Goal: Transaction & Acquisition: Purchase product/service

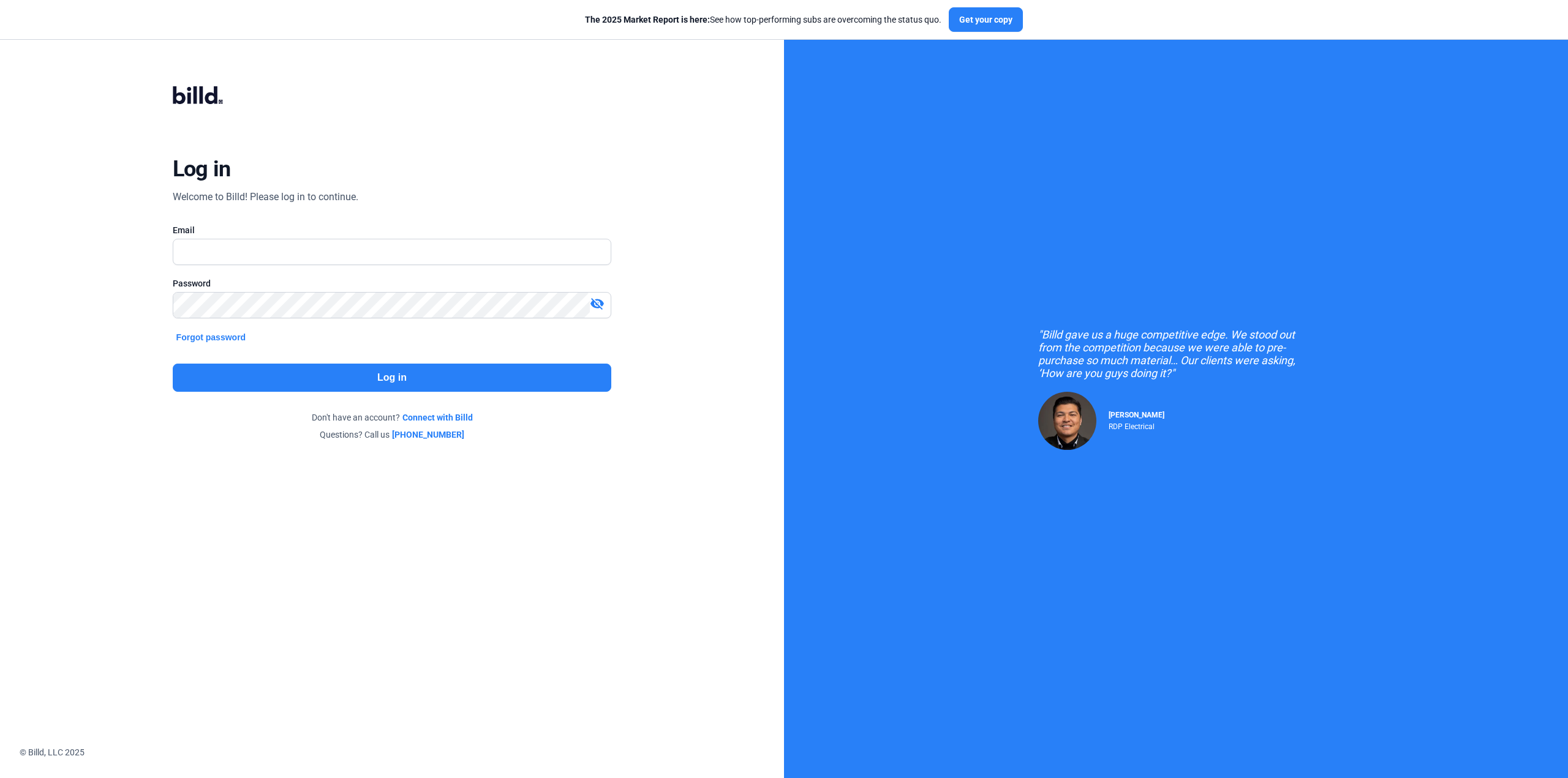
click at [247, 251] on input "text" at bounding box center [392, 252] width 438 height 25
type input "[PERSON_NAME][EMAIL_ADDRESS][DOMAIN_NAME]"
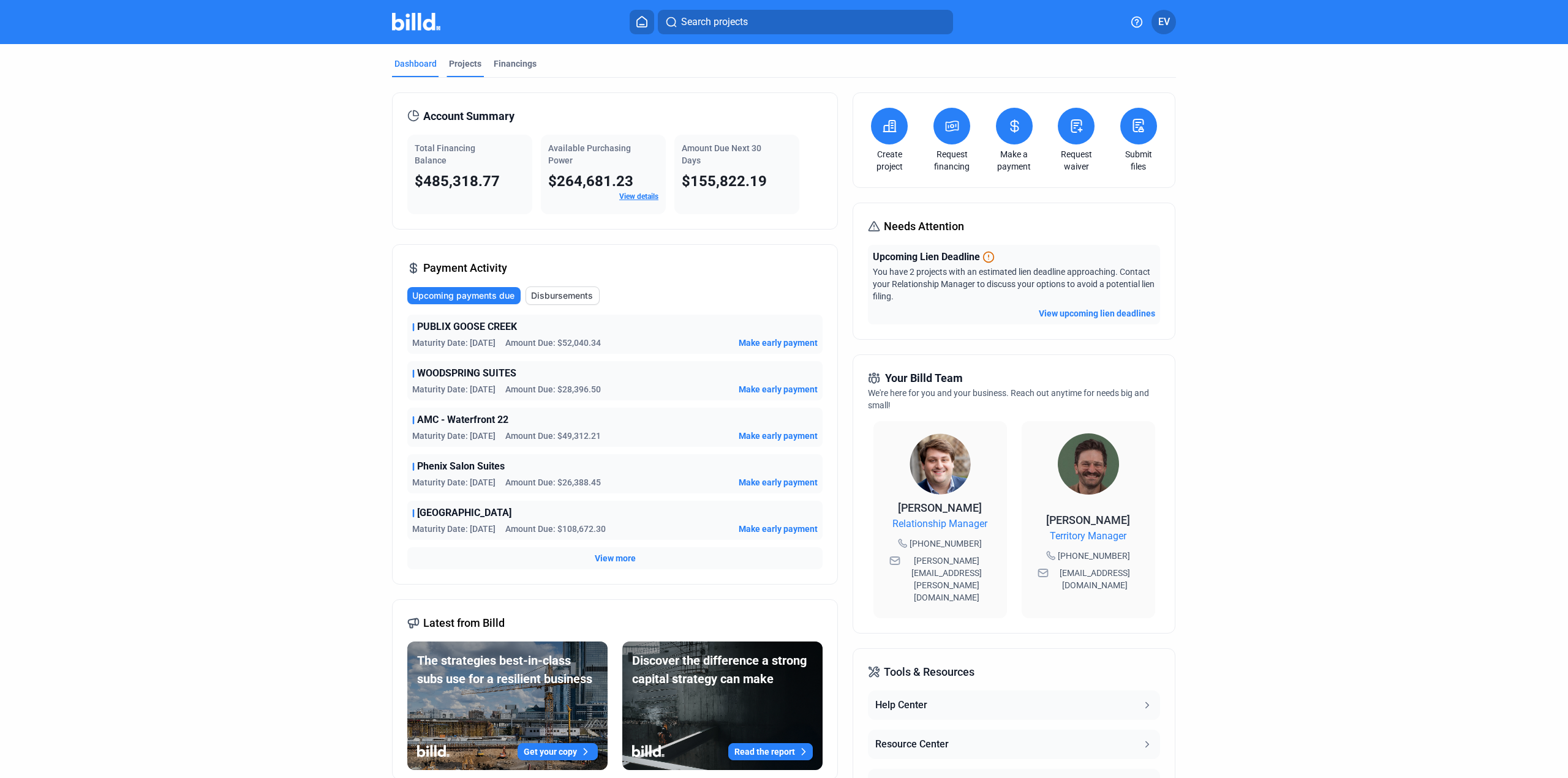
click at [461, 64] on div "Projects" at bounding box center [465, 63] width 32 height 12
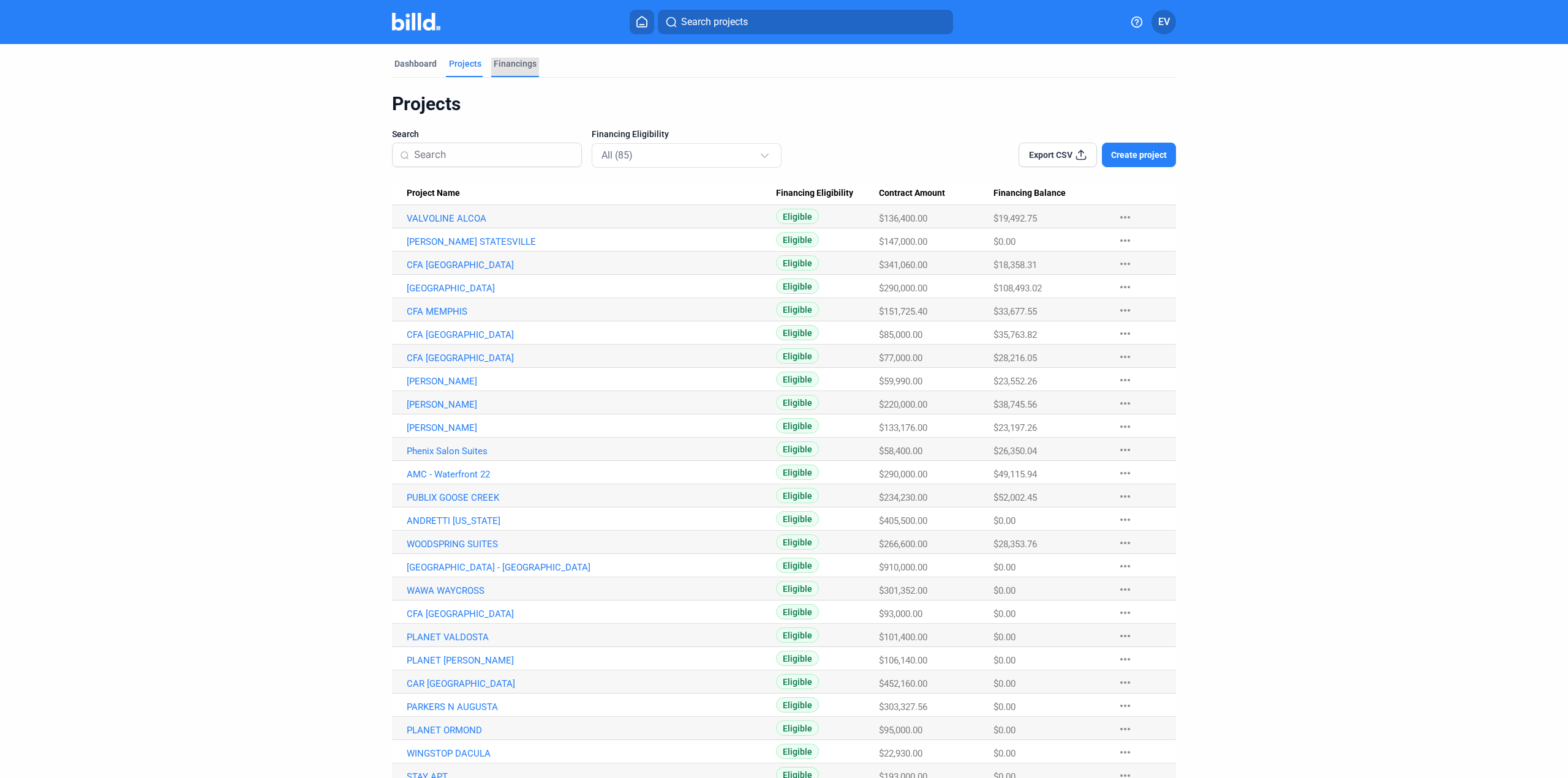
click at [526, 63] on div "Financings" at bounding box center [515, 63] width 43 height 12
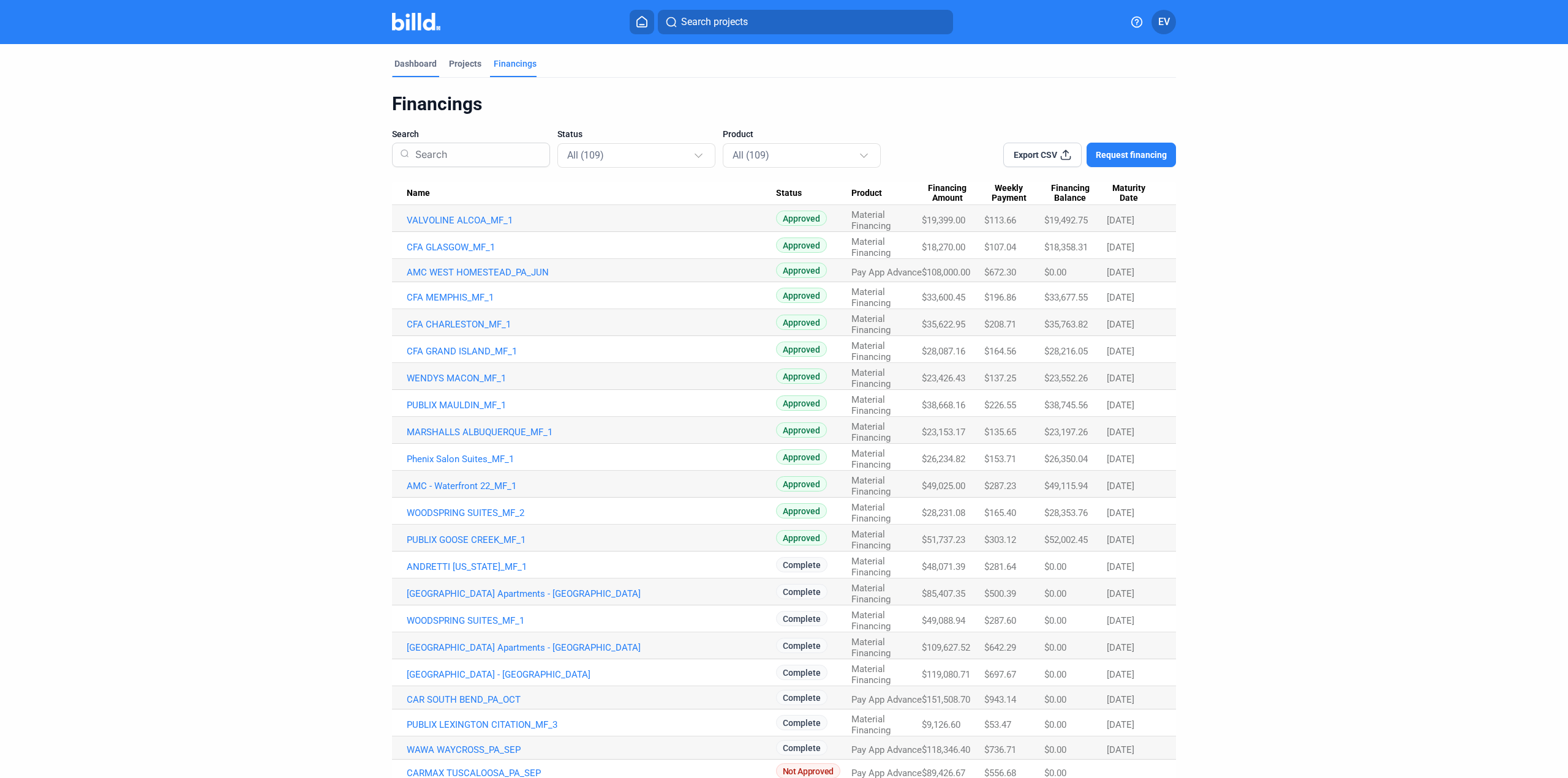
click at [417, 61] on div "Dashboard" at bounding box center [415, 63] width 42 height 12
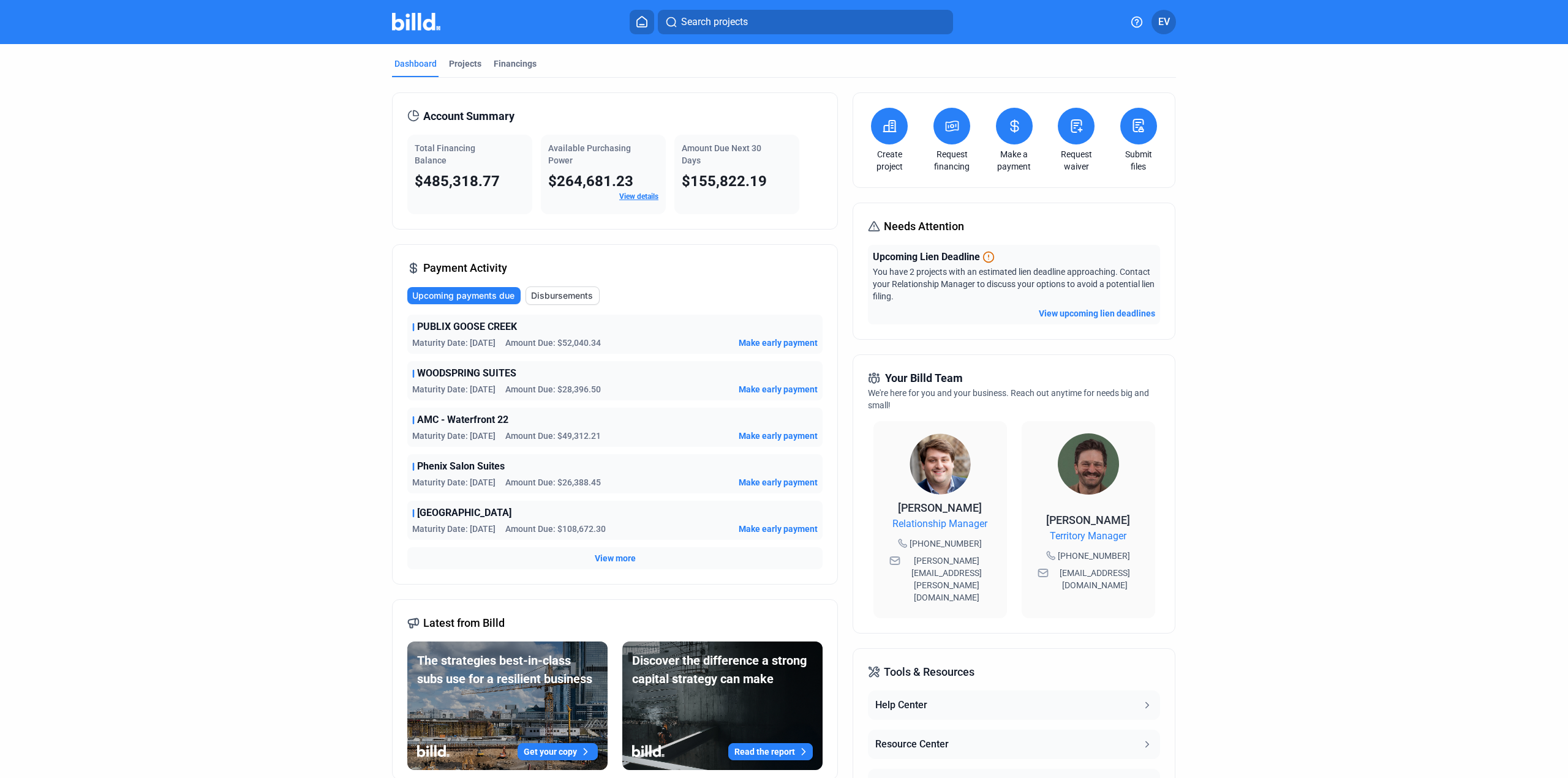
click at [945, 132] on icon at bounding box center [952, 126] width 15 height 15
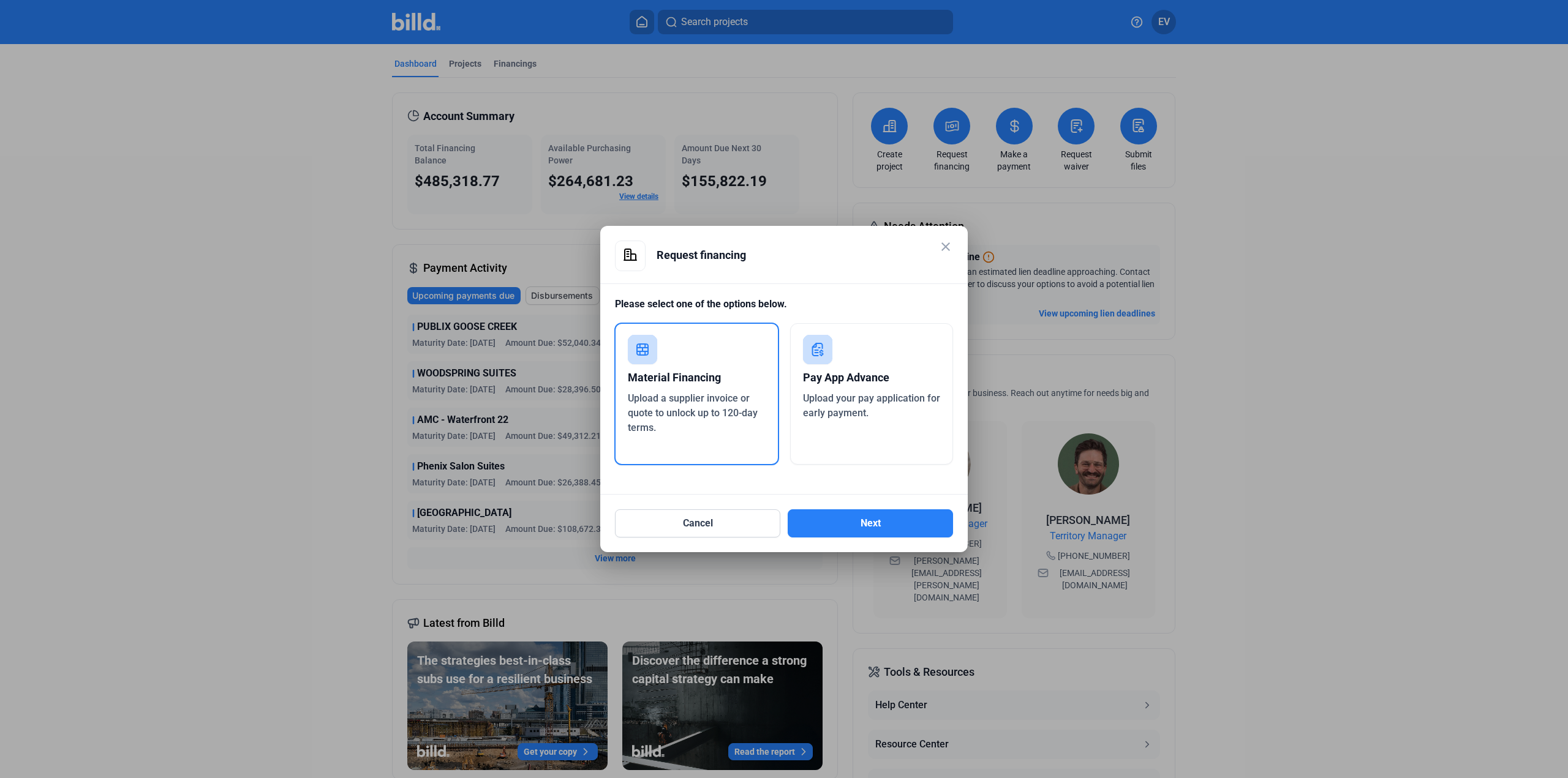
click at [664, 402] on span "Upload a supplier invoice or quote to unlock up to 120-day terms." at bounding box center [692, 413] width 130 height 41
click at [848, 532] on button "Next" at bounding box center [870, 524] width 165 height 28
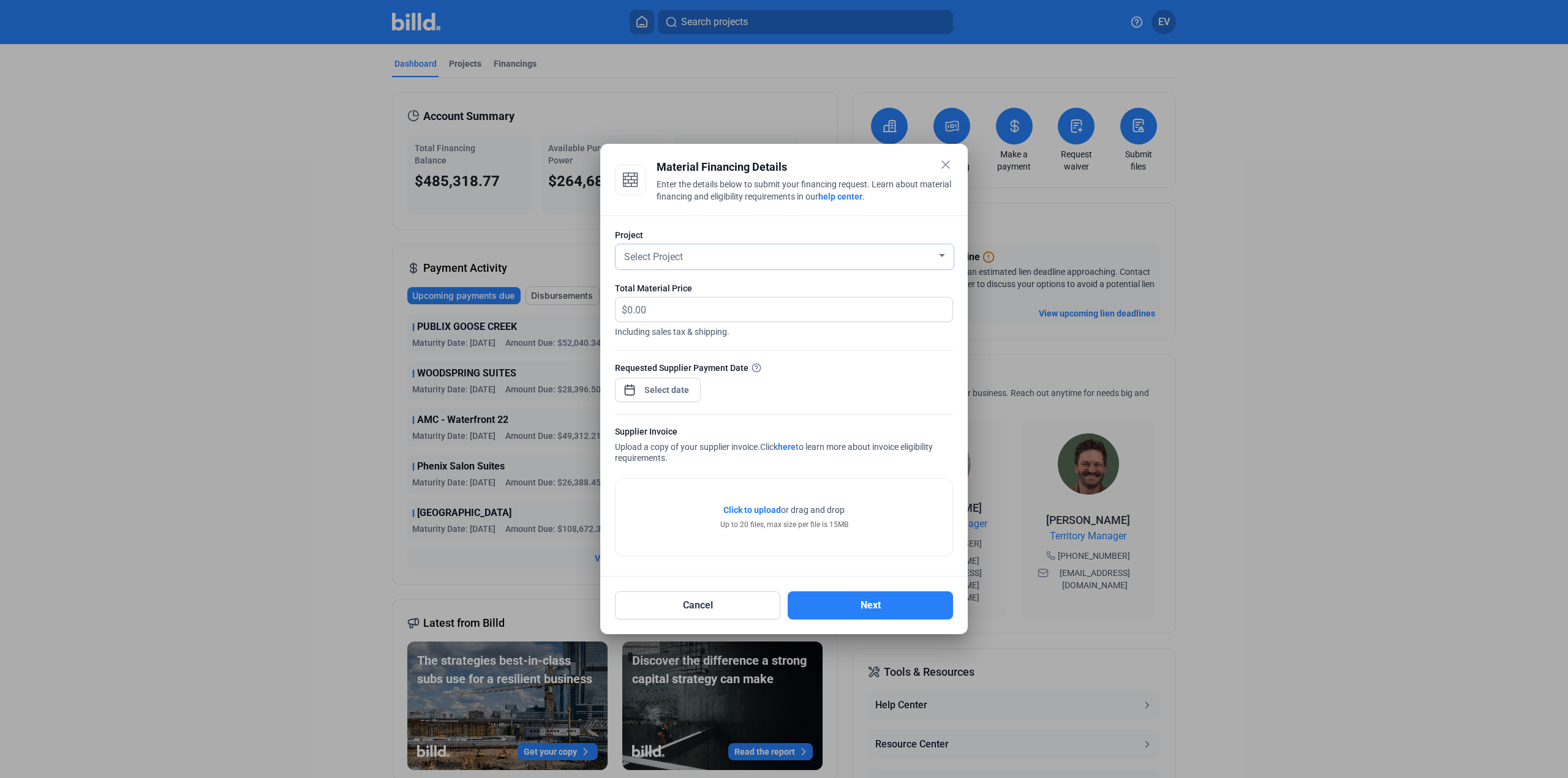
click at [842, 251] on div "Select Project" at bounding box center [779, 256] width 315 height 17
click at [722, 281] on span "[PERSON_NAME]" at bounding box center [685, 284] width 74 height 12
click at [654, 311] on input "text" at bounding box center [789, 310] width 325 height 24
type input "1,891.20"
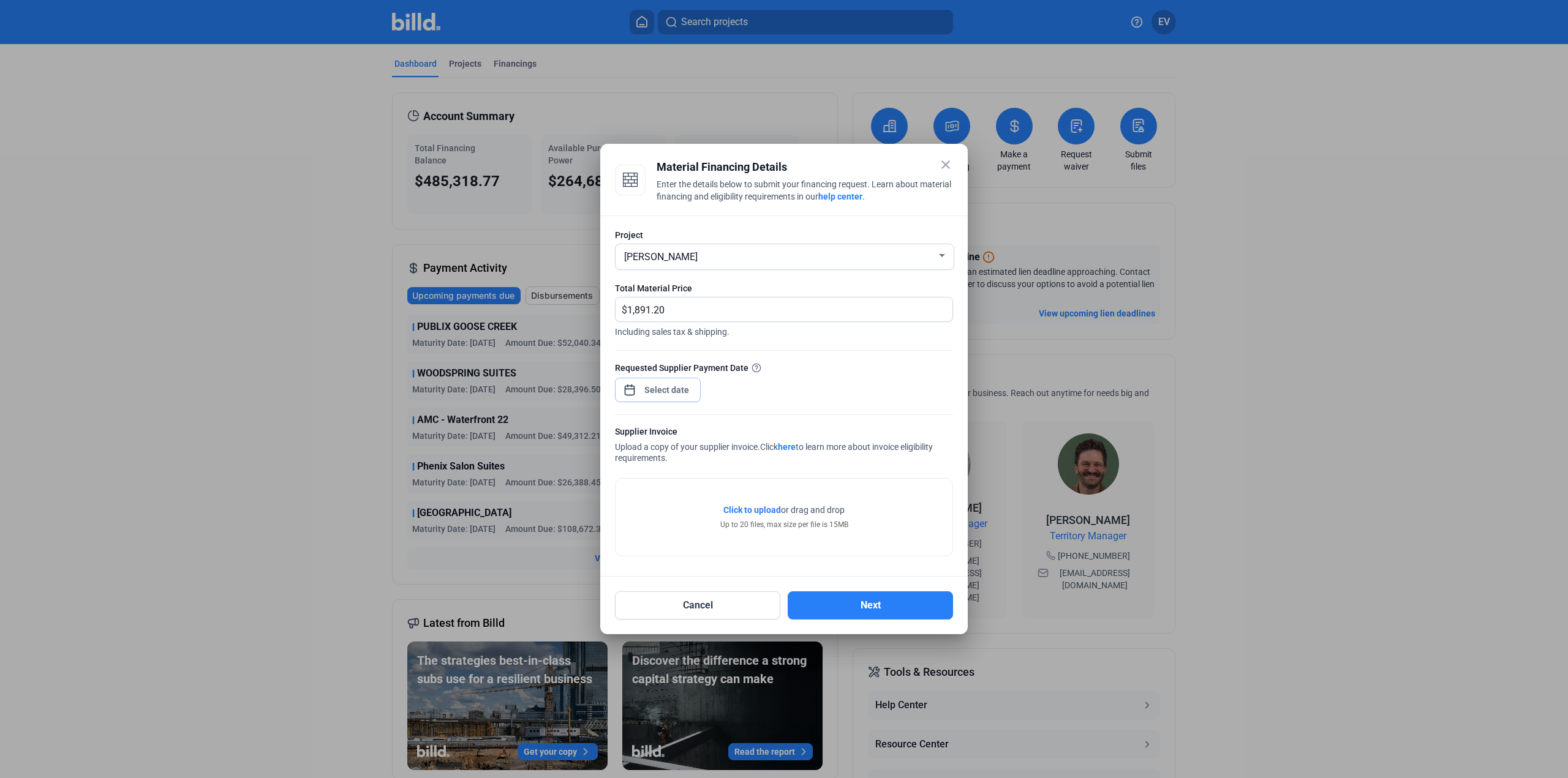
click at [649, 395] on div "close Material Financing Details Enter the details below to submit your financi…" at bounding box center [784, 389] width 1568 height 778
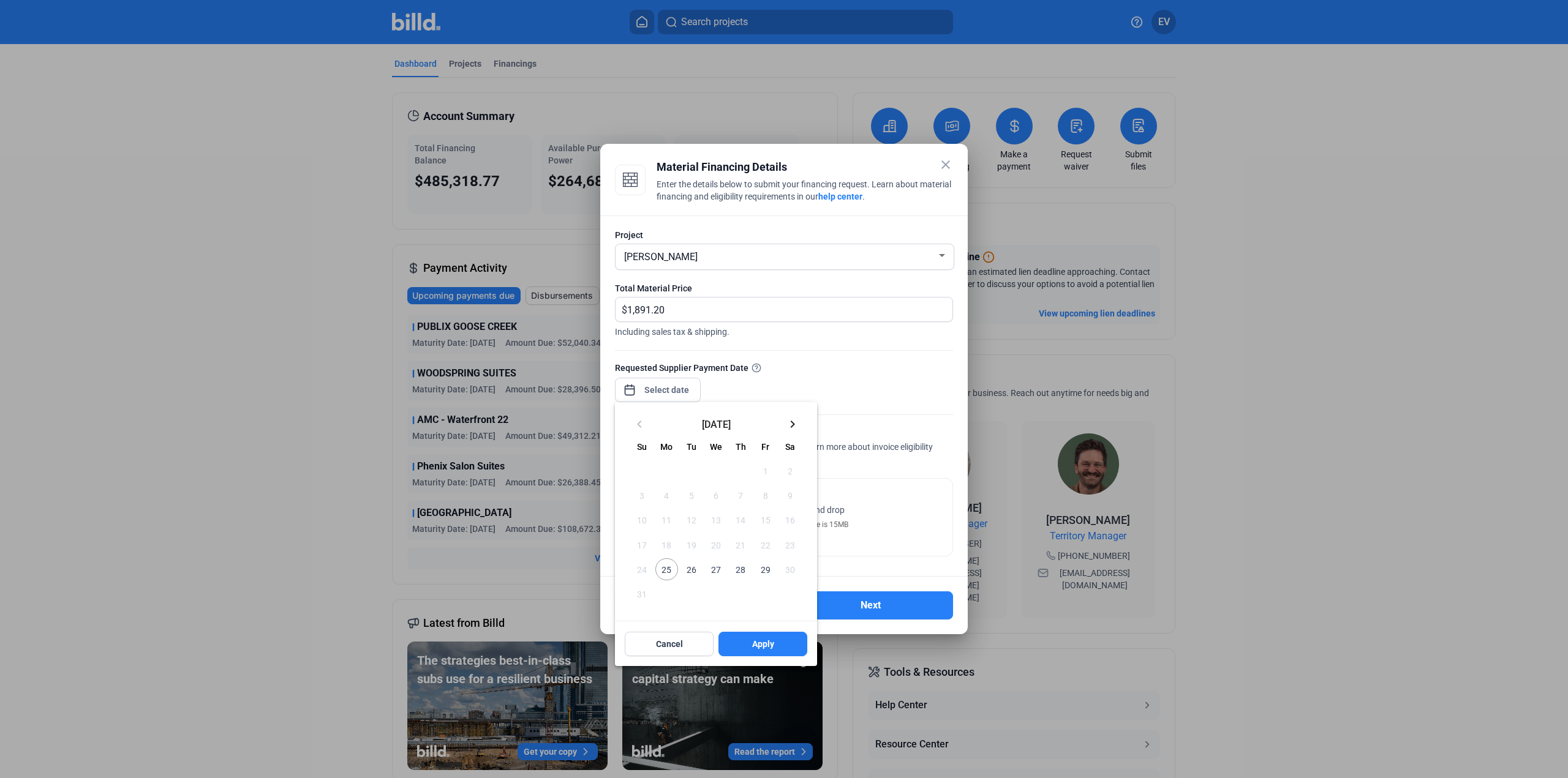
click at [671, 569] on span "25" at bounding box center [666, 569] width 22 height 22
click at [760, 645] on span "Apply" at bounding box center [763, 643] width 22 height 12
type input "[DATE]"
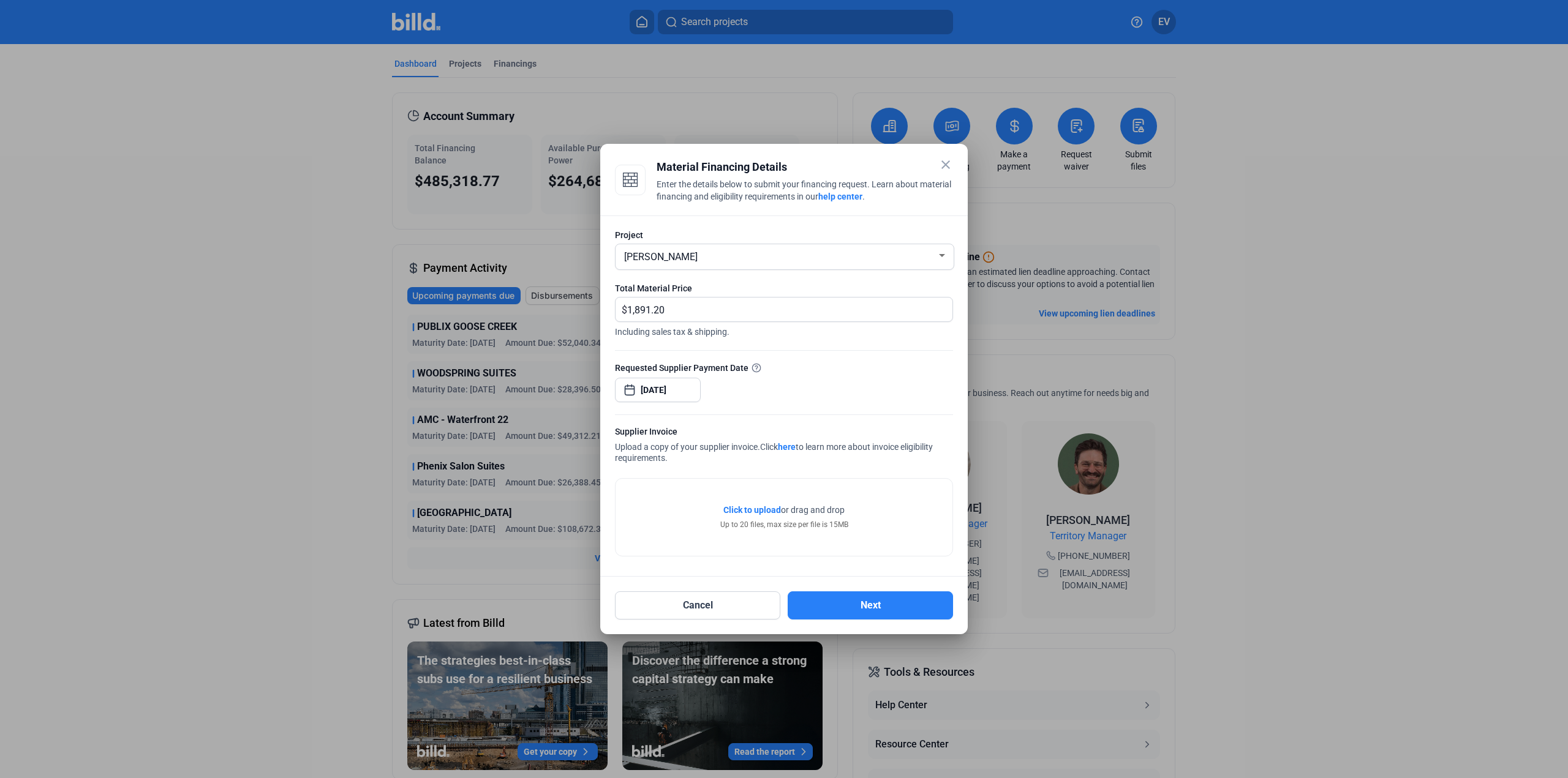
click at [749, 513] on span "Click to upload" at bounding box center [752, 509] width 58 height 9
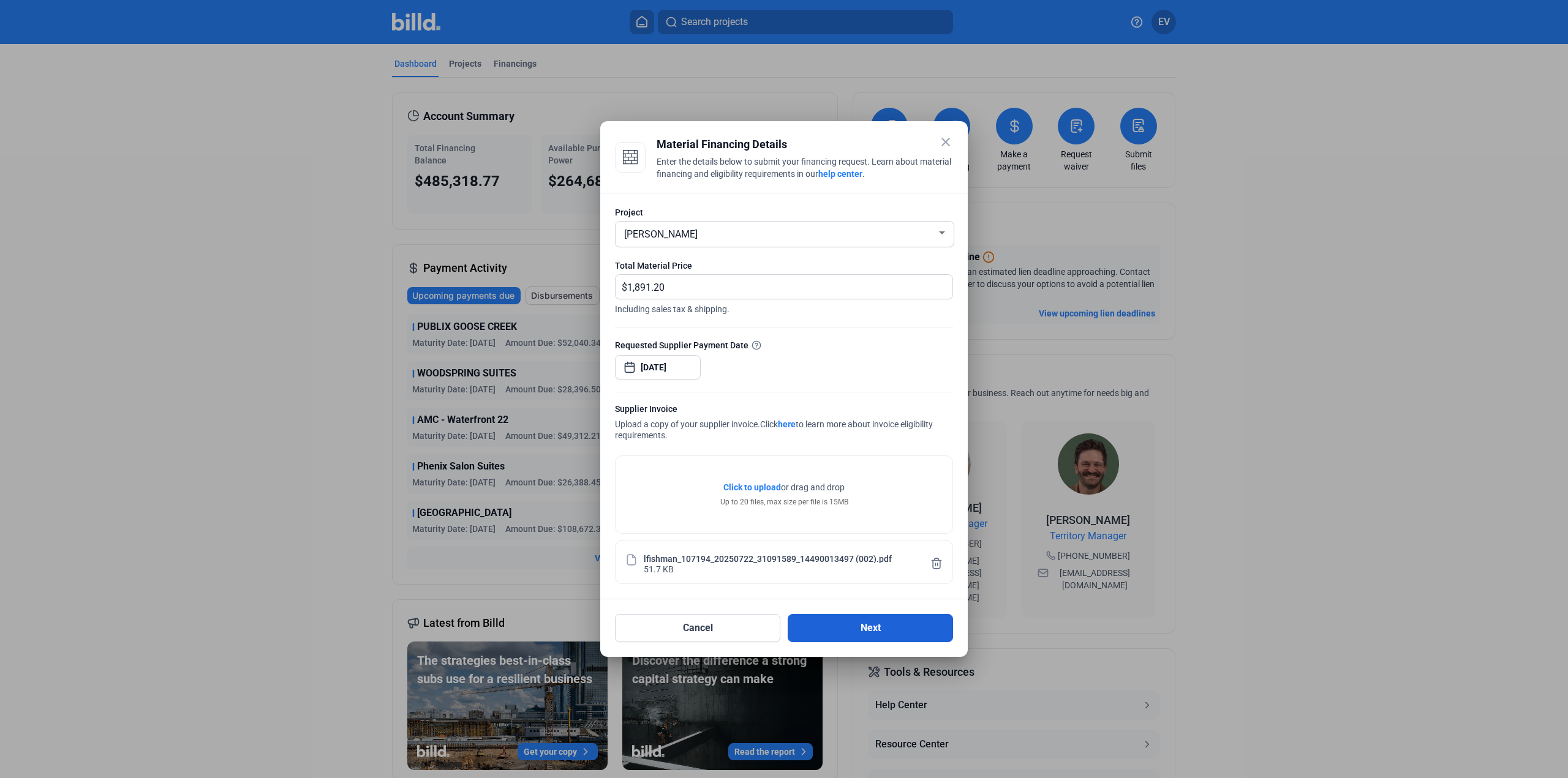
click at [878, 629] on button "Next" at bounding box center [870, 628] width 165 height 28
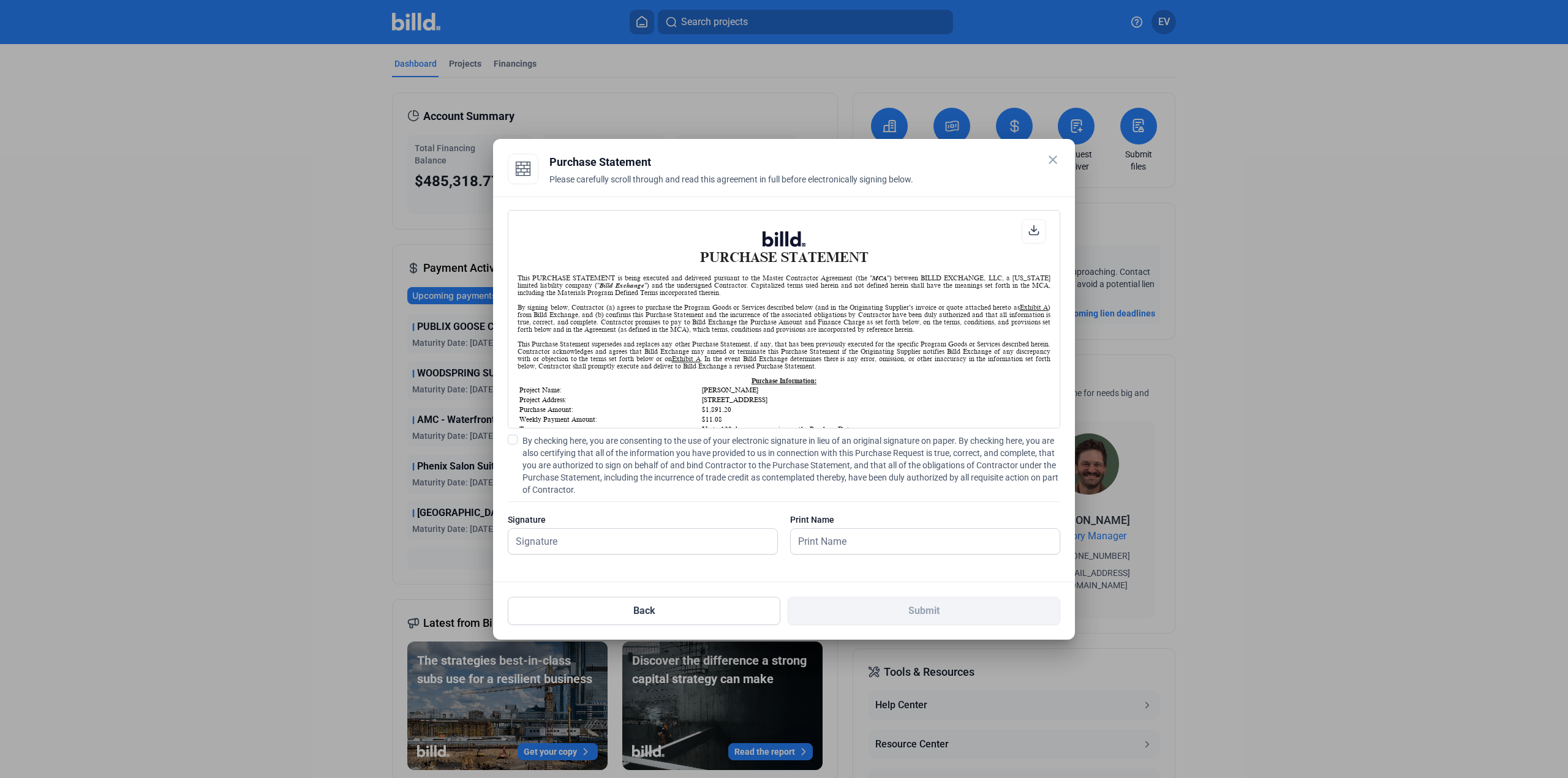
scroll to position [1, 0]
click at [515, 541] on input "text" at bounding box center [635, 542] width 255 height 25
type input "[PERSON_NAME]"
click at [518, 442] on label "By checking here, you are consenting to the use of your electronic signature in…" at bounding box center [783, 464] width 552 height 61
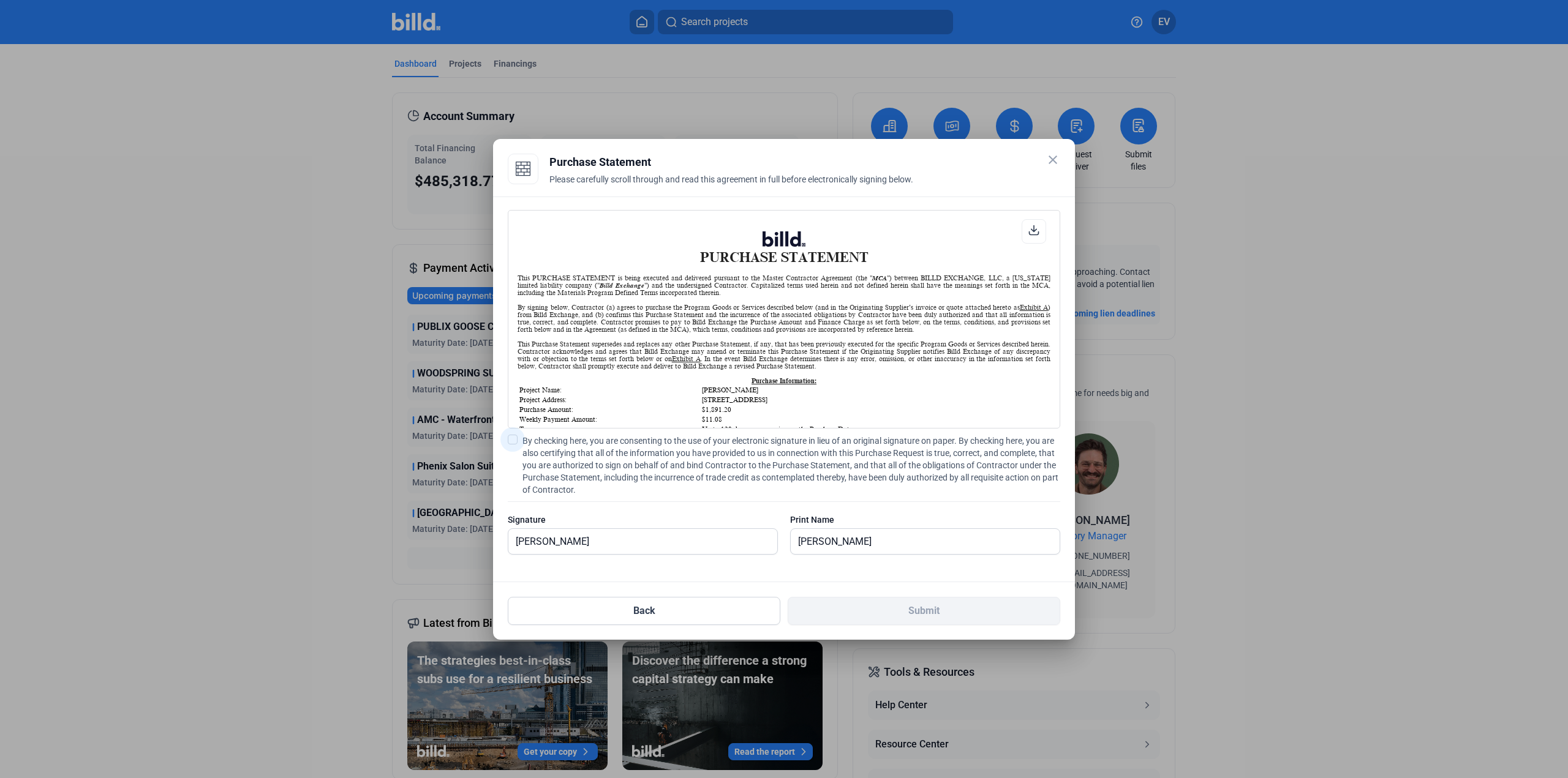
click at [0, 0] on input "By checking here, you are consenting to the use of your electronic signature in…" at bounding box center [0, 0] width 0 height 0
click at [1031, 230] on icon at bounding box center [1034, 230] width 11 height 11
click at [934, 613] on button "Submit" at bounding box center [924, 611] width 273 height 28
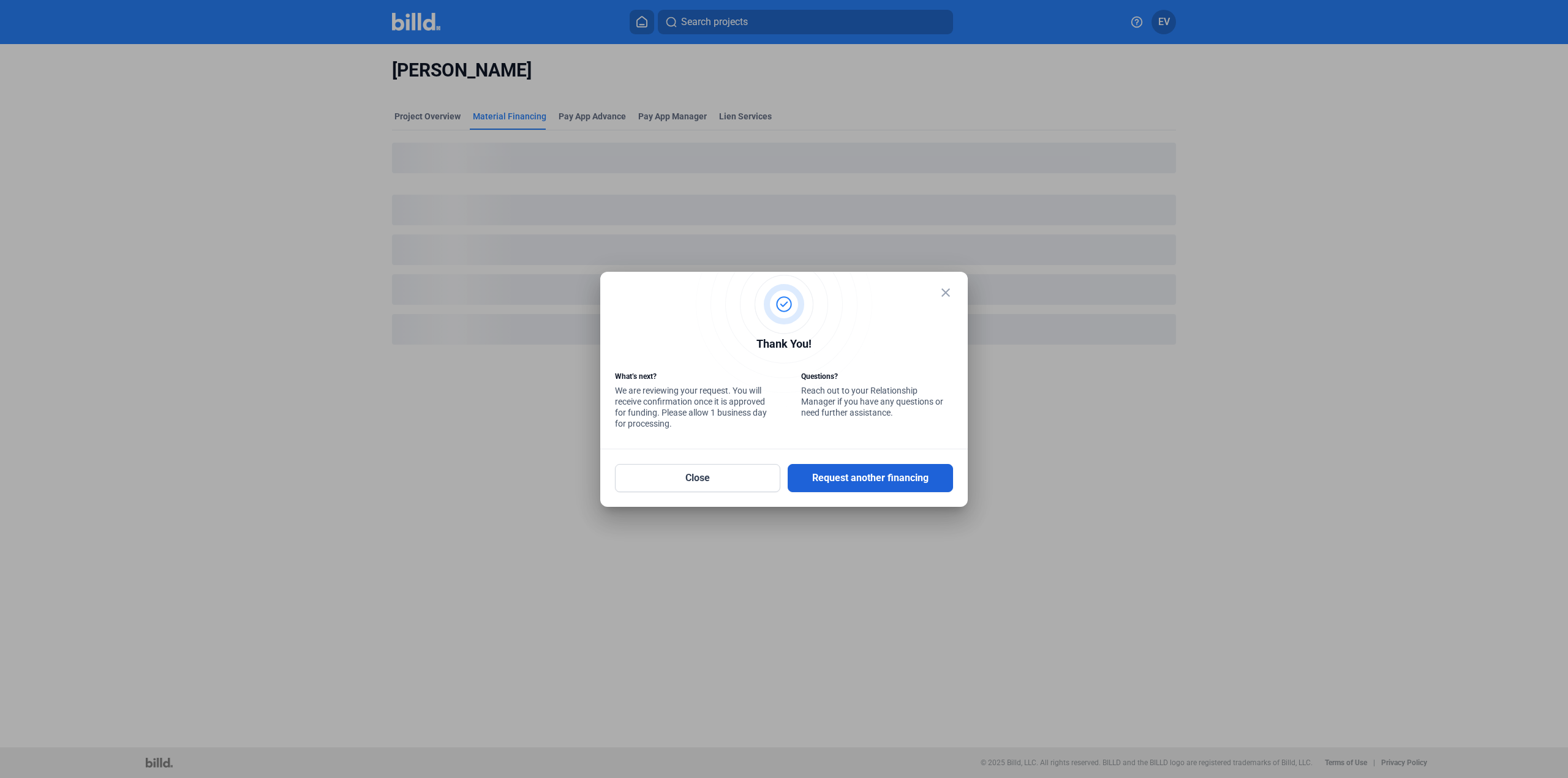
click at [869, 477] on button "Request another financing" at bounding box center [870, 478] width 165 height 28
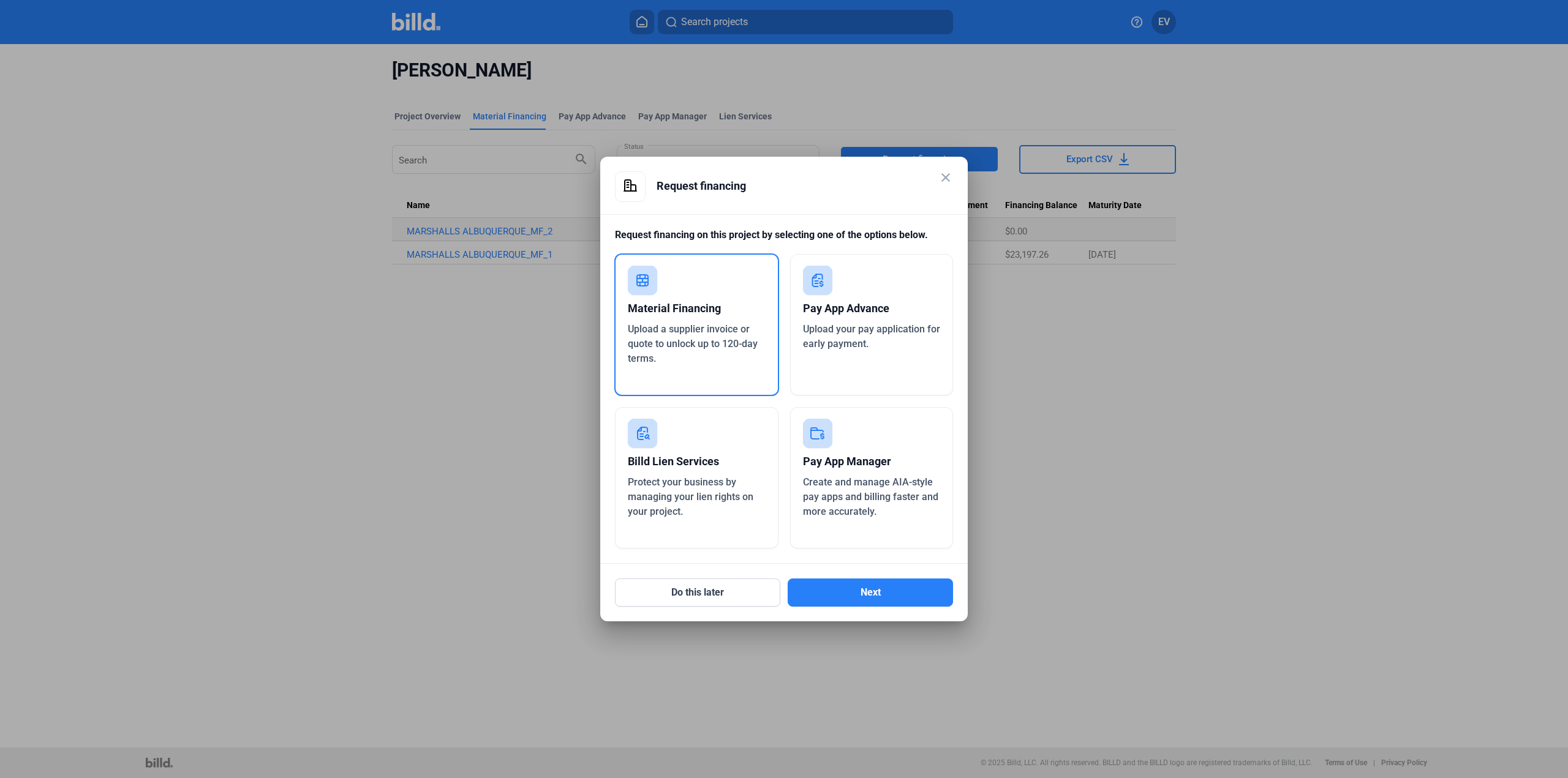
click at [695, 326] on span "Upload a supplier invoice or quote to unlock up to 120-day terms." at bounding box center [692, 344] width 130 height 41
click at [859, 592] on button "Next" at bounding box center [870, 592] width 165 height 28
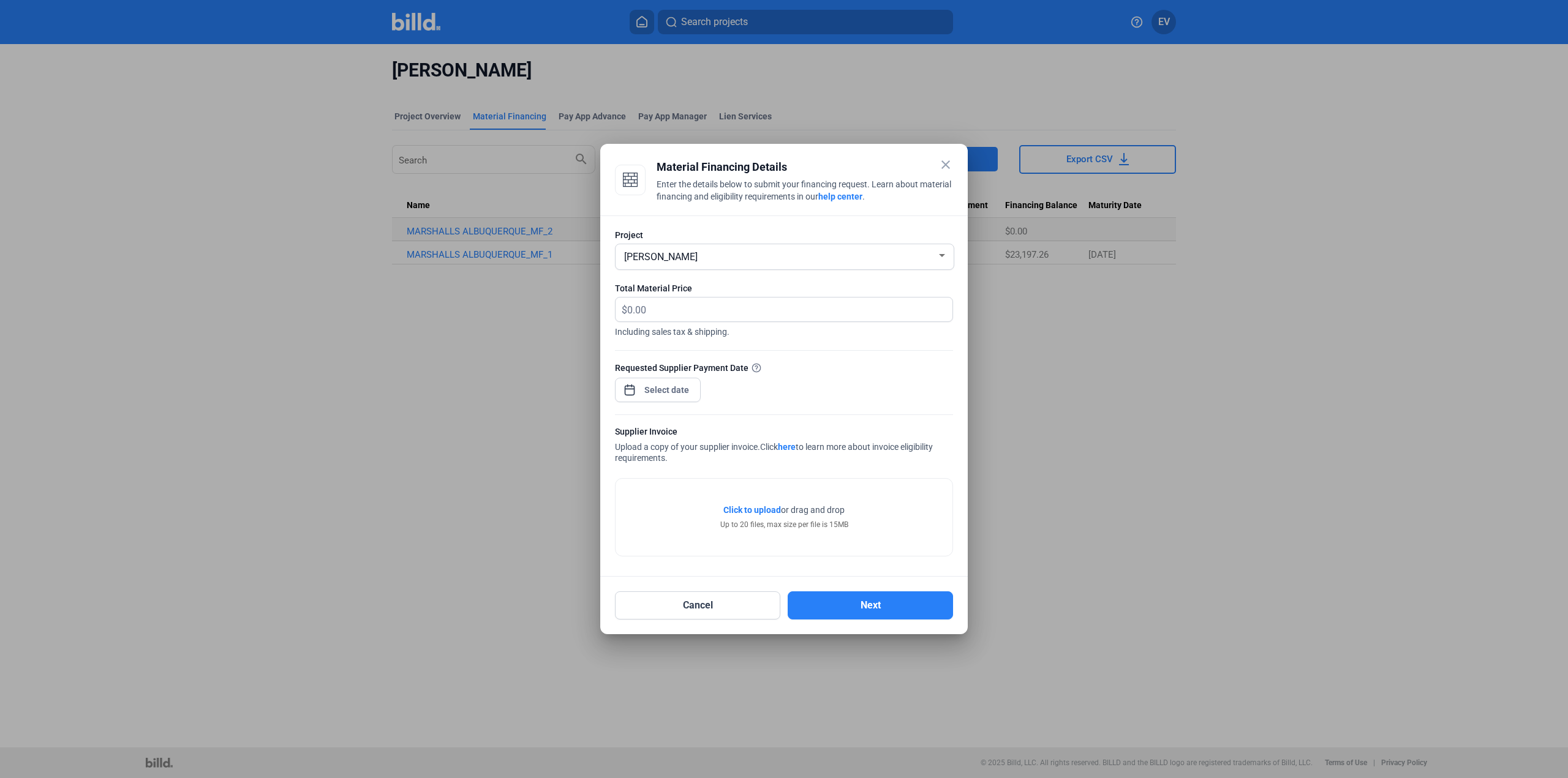
click at [812, 254] on div "[PERSON_NAME]" at bounding box center [779, 256] width 315 height 17
click at [1135, 276] on div at bounding box center [784, 389] width 1568 height 778
click at [938, 257] on div at bounding box center [942, 256] width 11 height 9
click at [868, 246] on span "[PERSON_NAME]" at bounding box center [785, 257] width 326 height 22
click at [713, 605] on button "Cancel" at bounding box center [697, 606] width 165 height 28
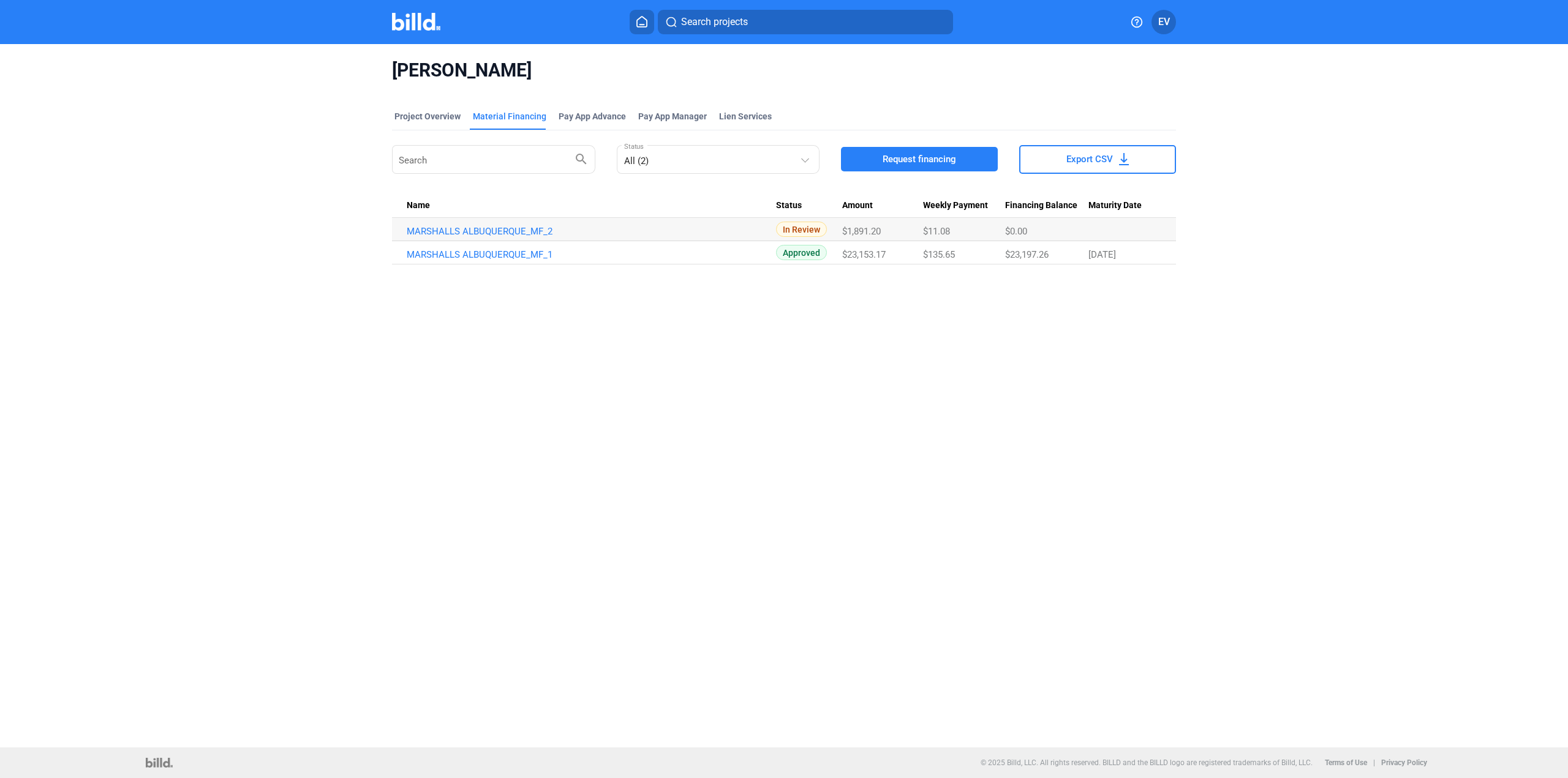
click at [903, 156] on span "Request financing" at bounding box center [919, 159] width 74 height 12
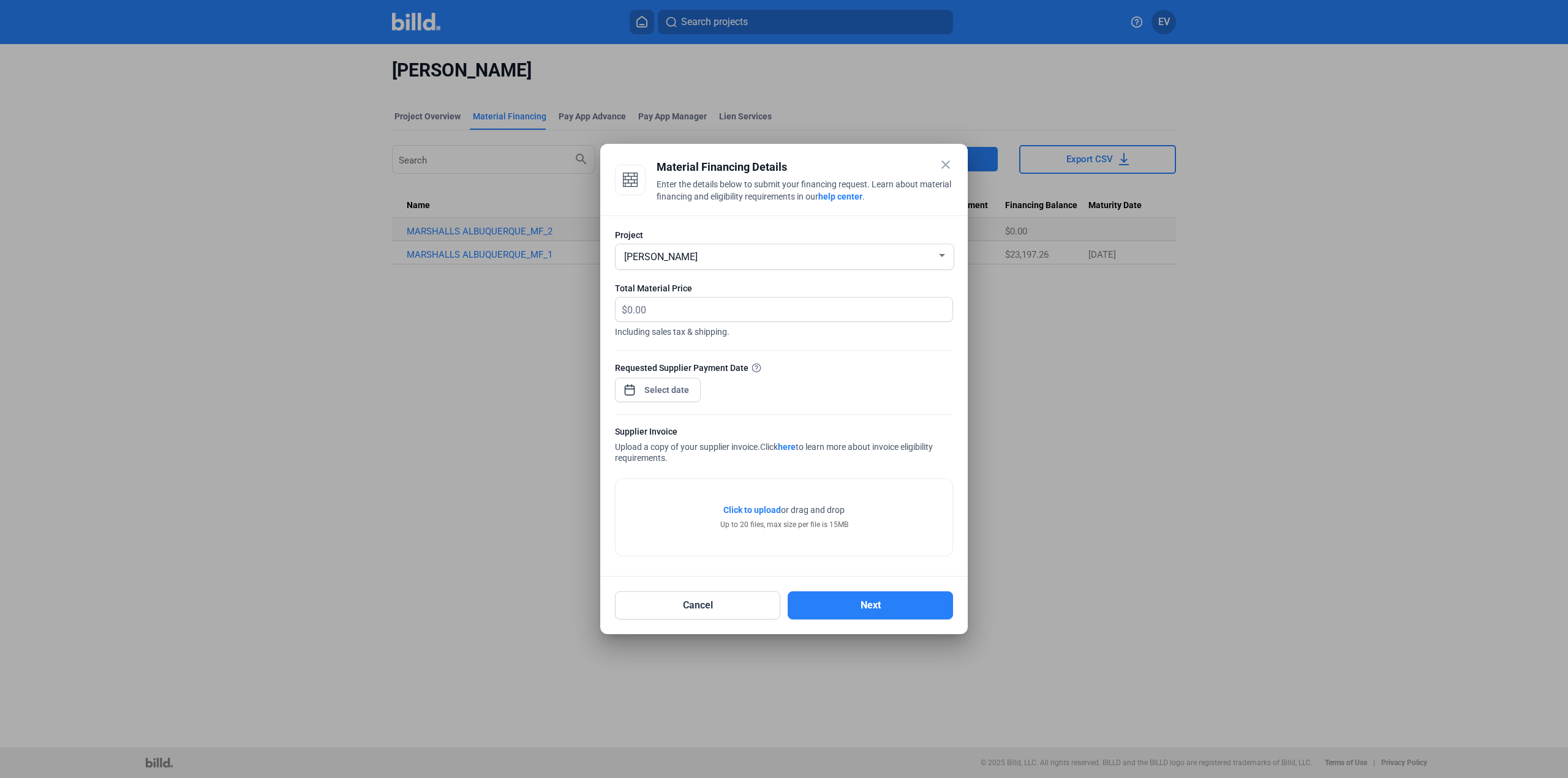
click at [751, 258] on div "[PERSON_NAME]" at bounding box center [779, 256] width 315 height 17
drag, startPoint x: 1133, startPoint y: 326, endPoint x: 1035, endPoint y: 271, distance: 112.4
click at [1116, 312] on div at bounding box center [784, 389] width 1568 height 778
drag, startPoint x: 676, startPoint y: 607, endPoint x: 600, endPoint y: 498, distance: 132.9
click at [675, 605] on button "Cancel" at bounding box center [697, 606] width 165 height 28
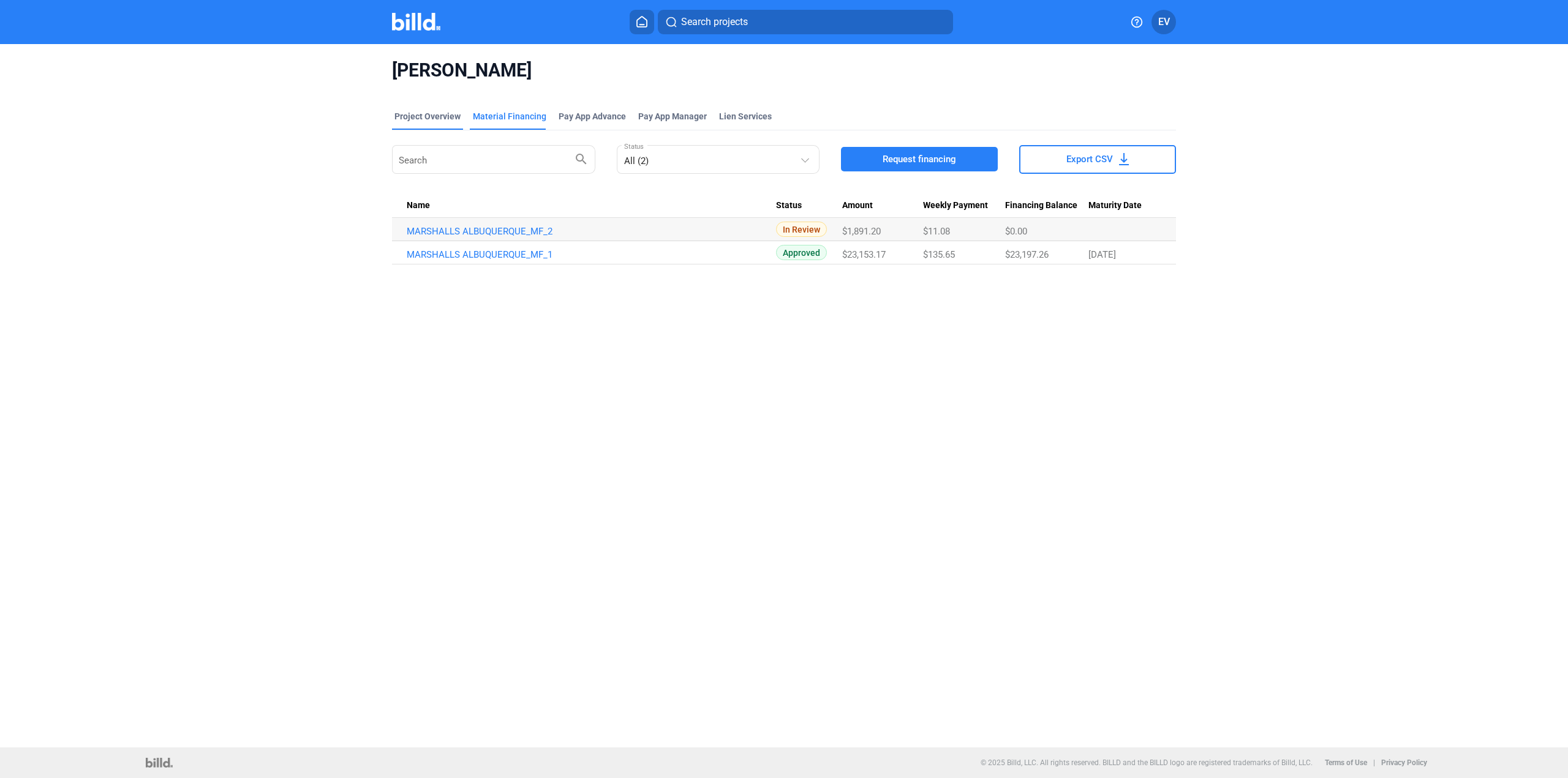
click at [425, 115] on div "Project Overview" at bounding box center [428, 115] width 66 height 12
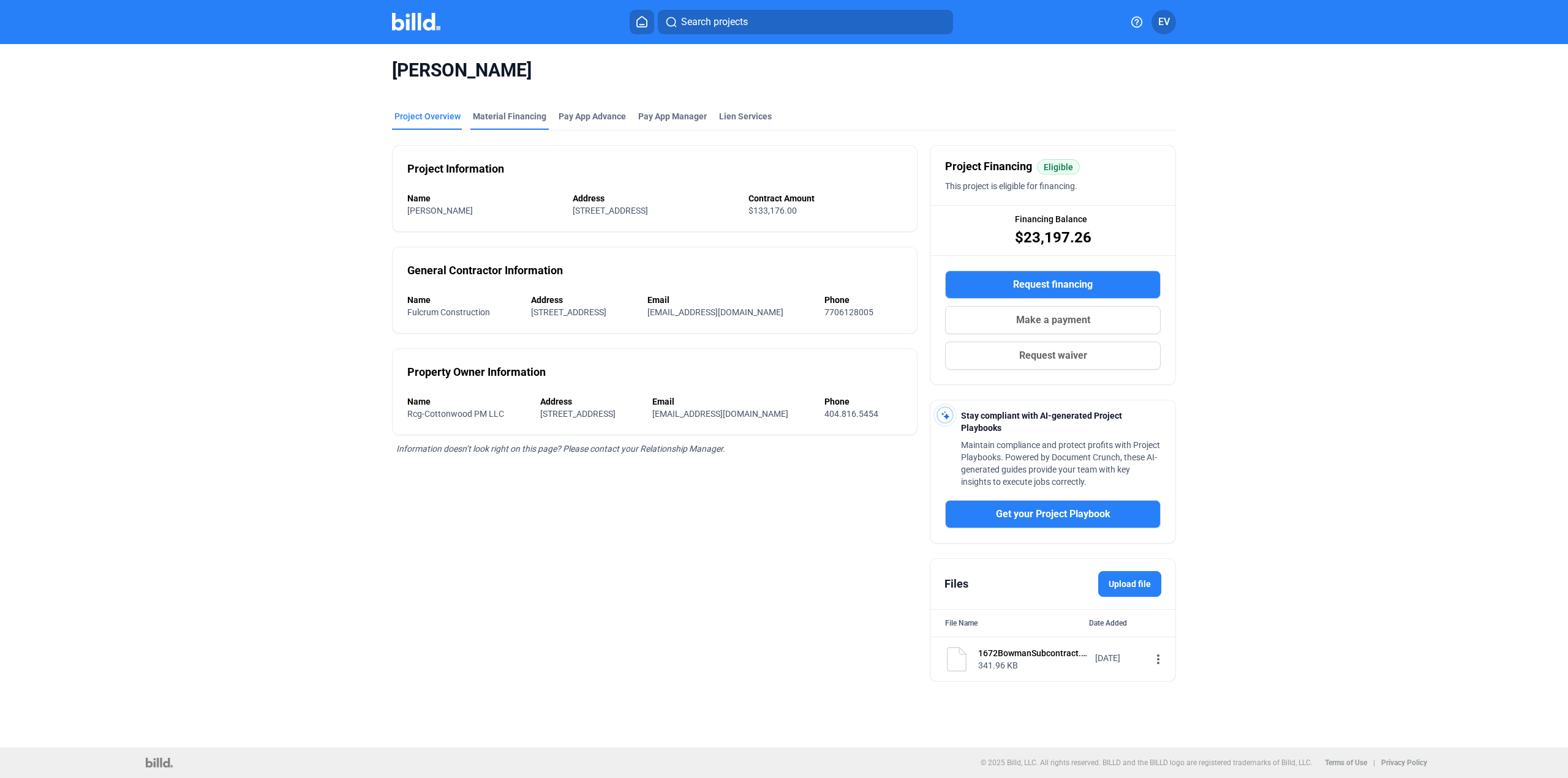
click at [515, 117] on div "Material Financing" at bounding box center [509, 115] width 74 height 12
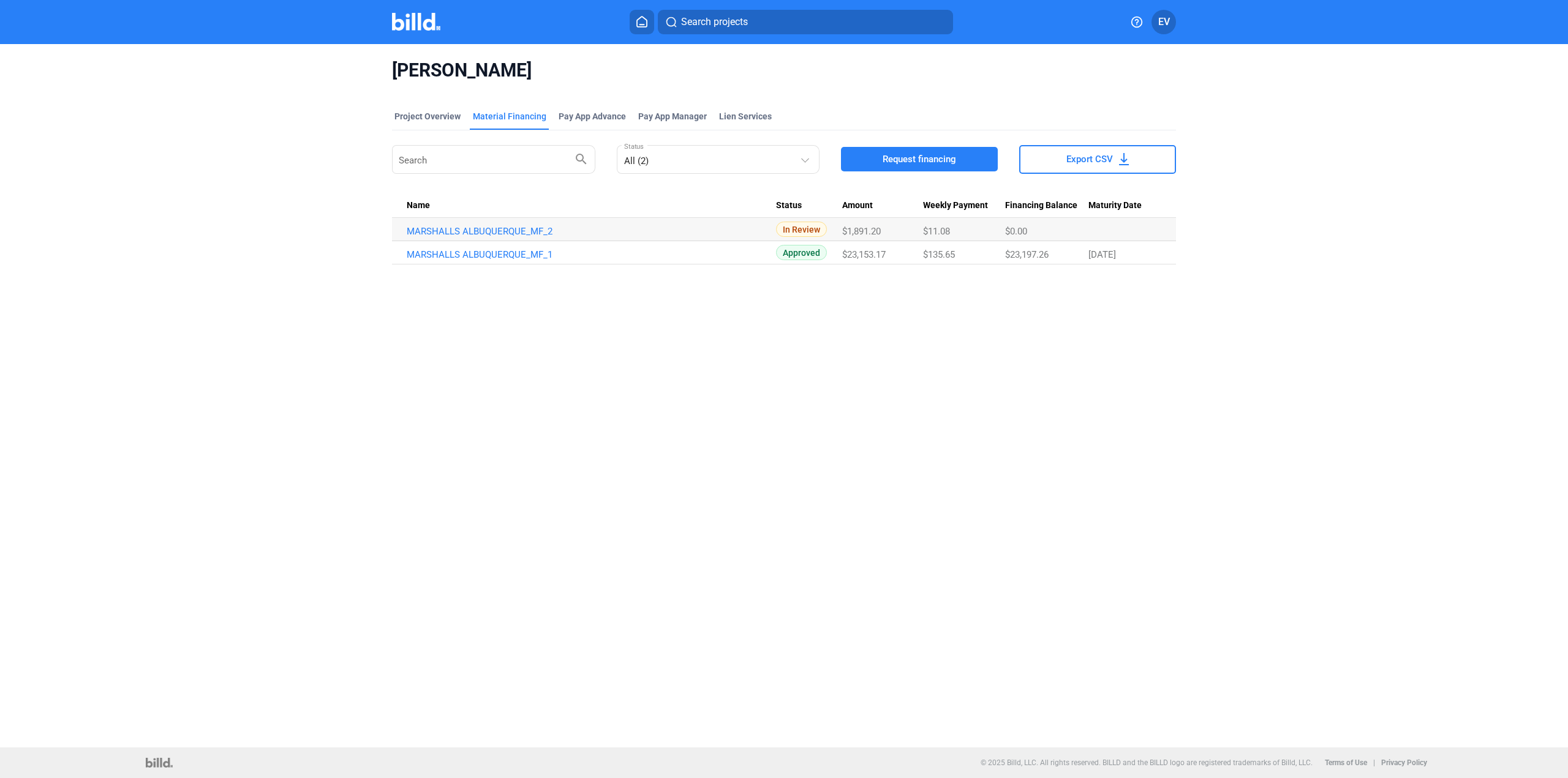
click at [515, 113] on div "Material Financing" at bounding box center [509, 115] width 74 height 12
click at [531, 160] on input "Search" at bounding box center [486, 158] width 175 height 24
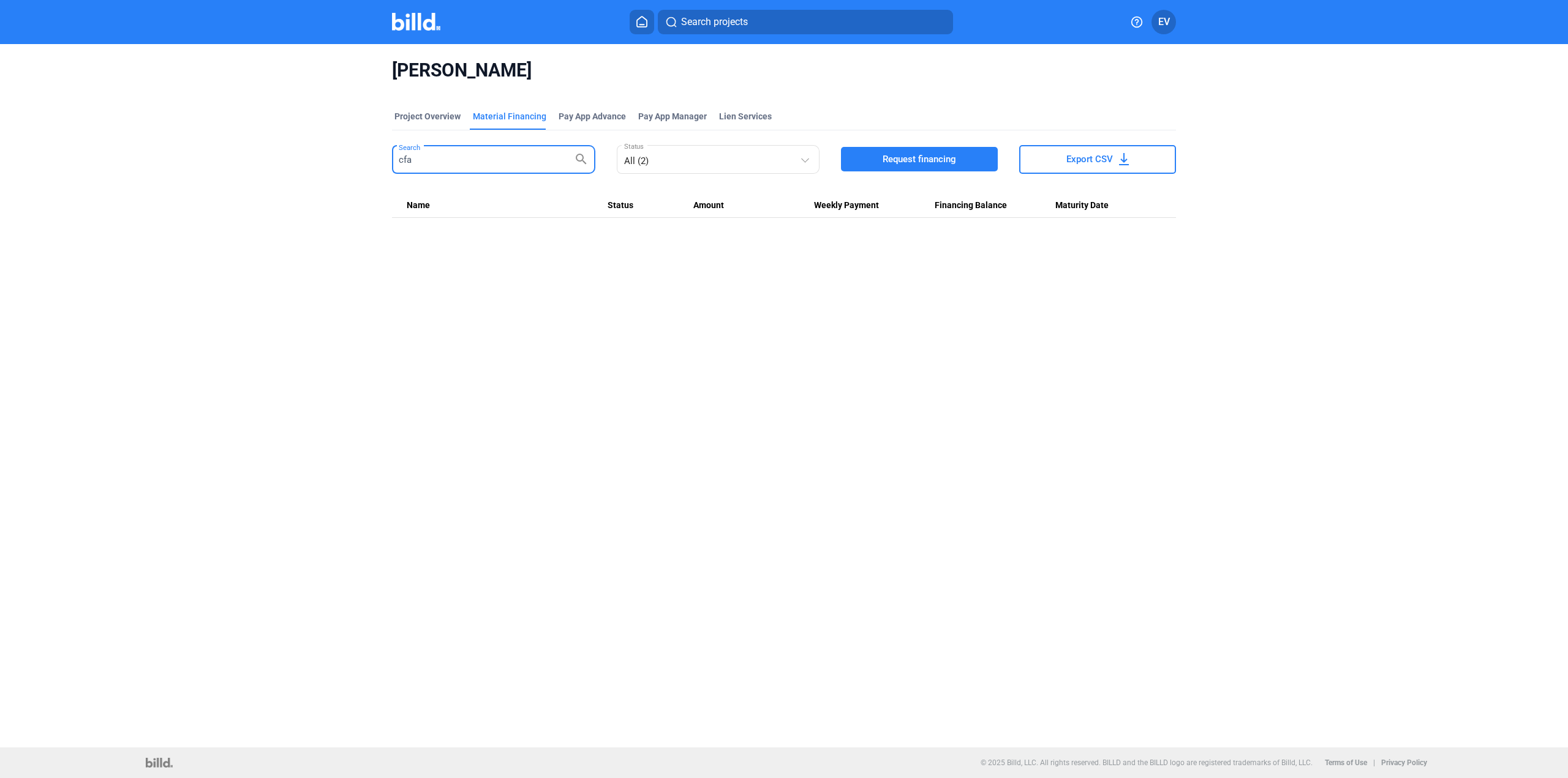
type input "cfa"
click at [579, 156] on mat-icon "search" at bounding box center [581, 158] width 15 height 15
click at [580, 156] on mat-icon "search" at bounding box center [581, 158] width 15 height 15
click at [414, 116] on div "Project Overview" at bounding box center [428, 115] width 66 height 12
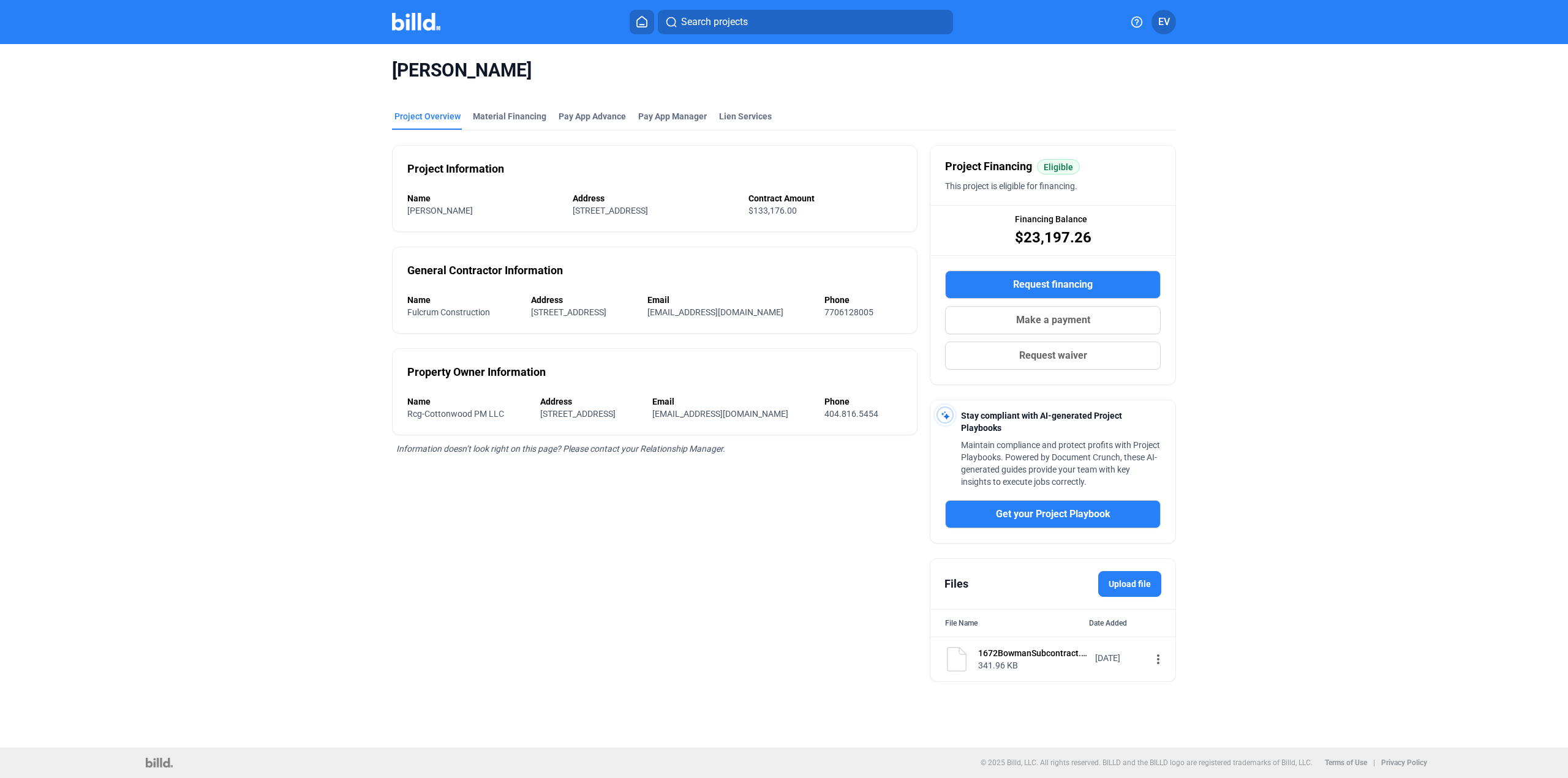
click at [410, 24] on img at bounding box center [416, 21] width 48 height 17
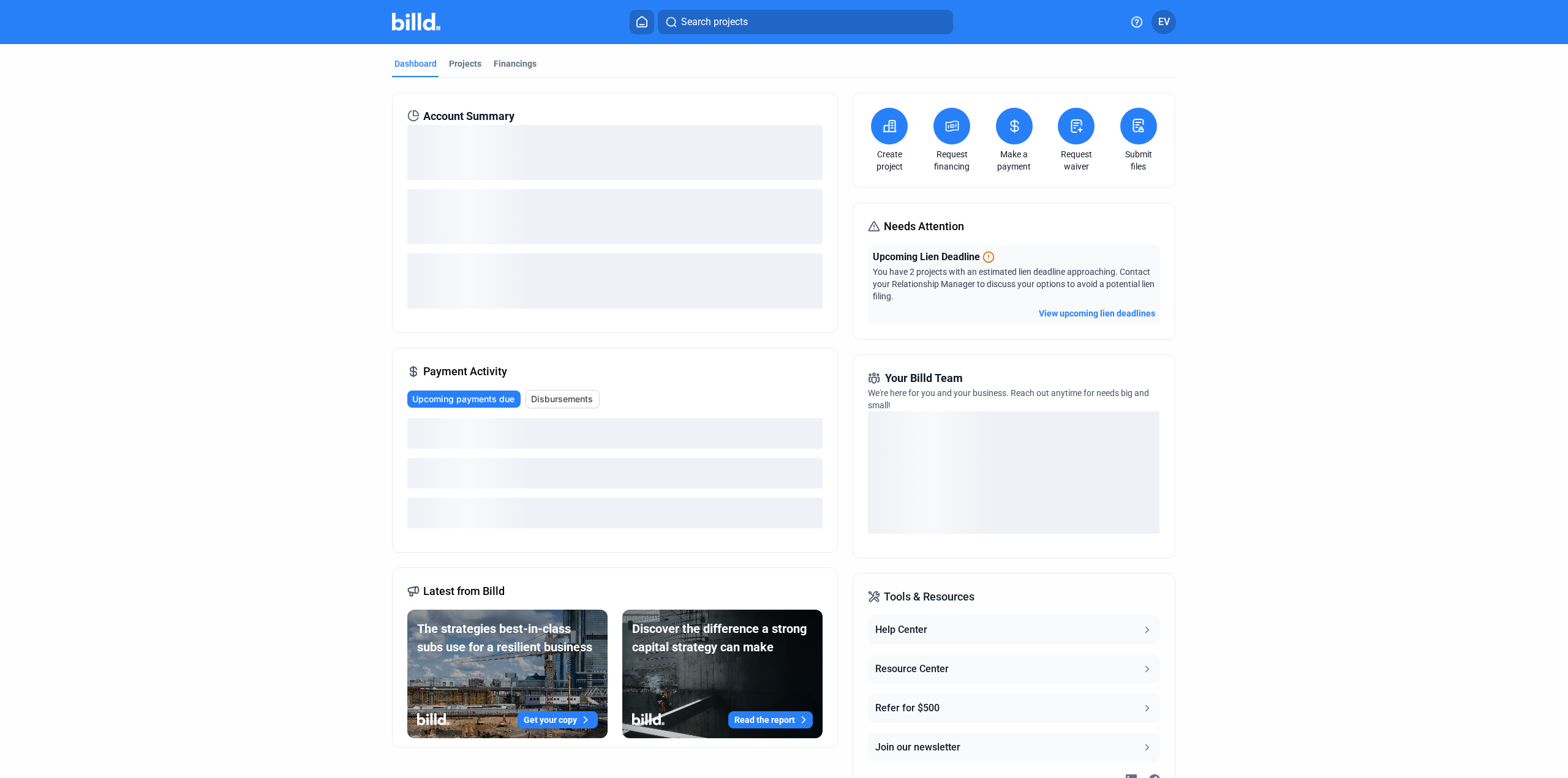
click at [950, 134] on button at bounding box center [952, 126] width 36 height 36
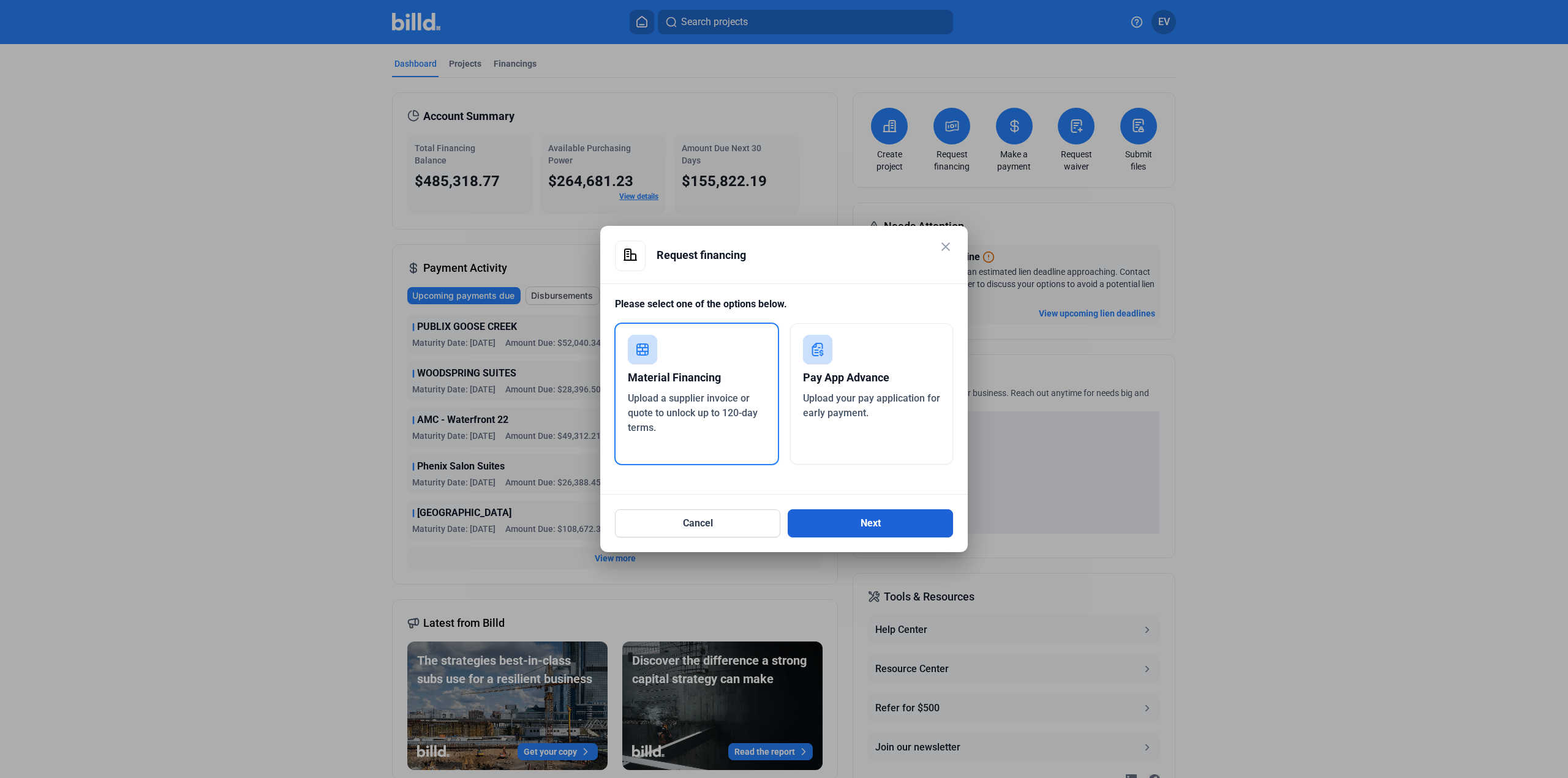
click at [845, 523] on button "Next" at bounding box center [870, 524] width 165 height 28
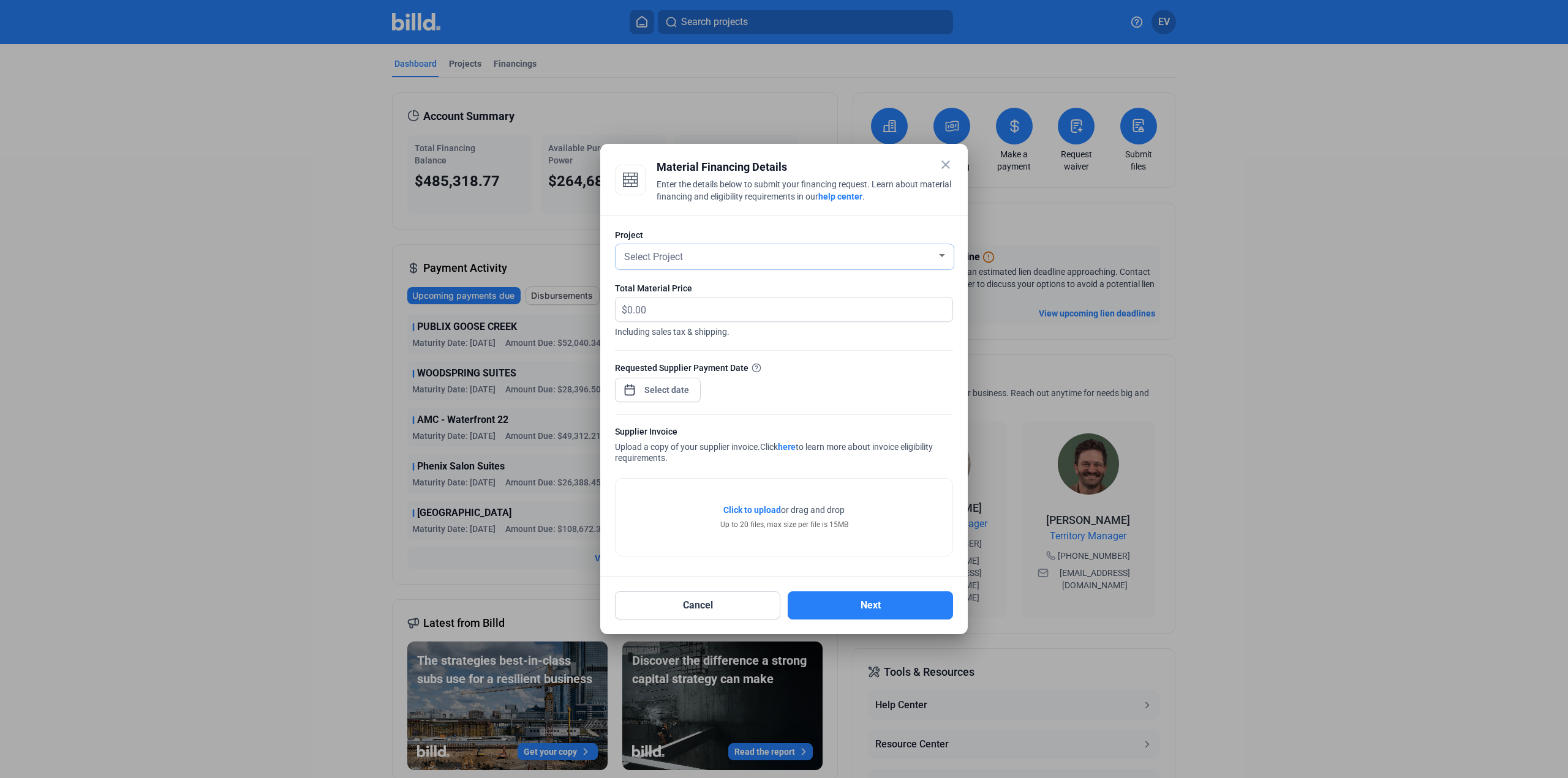
click at [940, 253] on div at bounding box center [942, 256] width 11 height 9
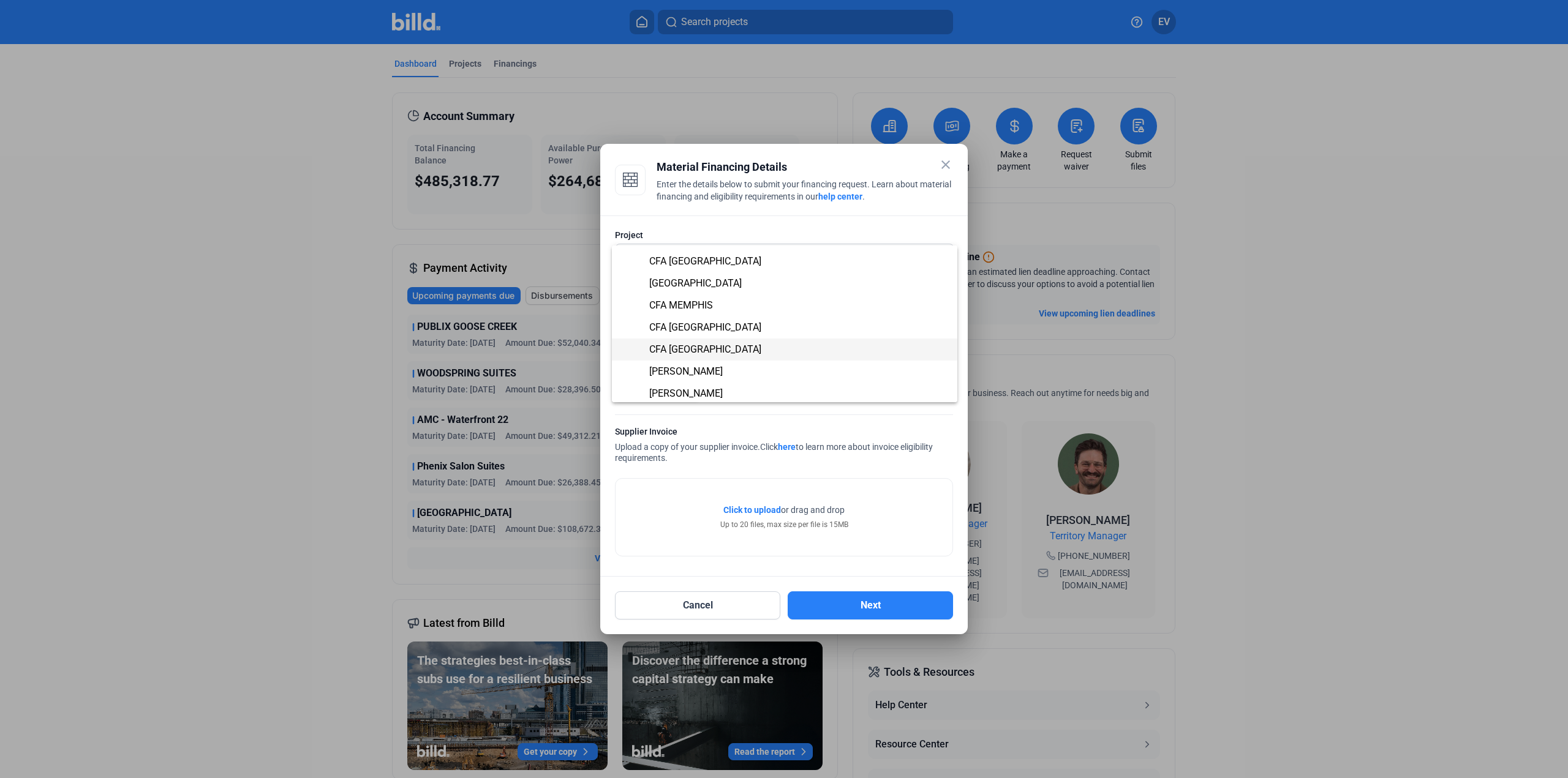
click at [718, 348] on span "CFA [GEOGRAPHIC_DATA]" at bounding box center [705, 349] width 112 height 12
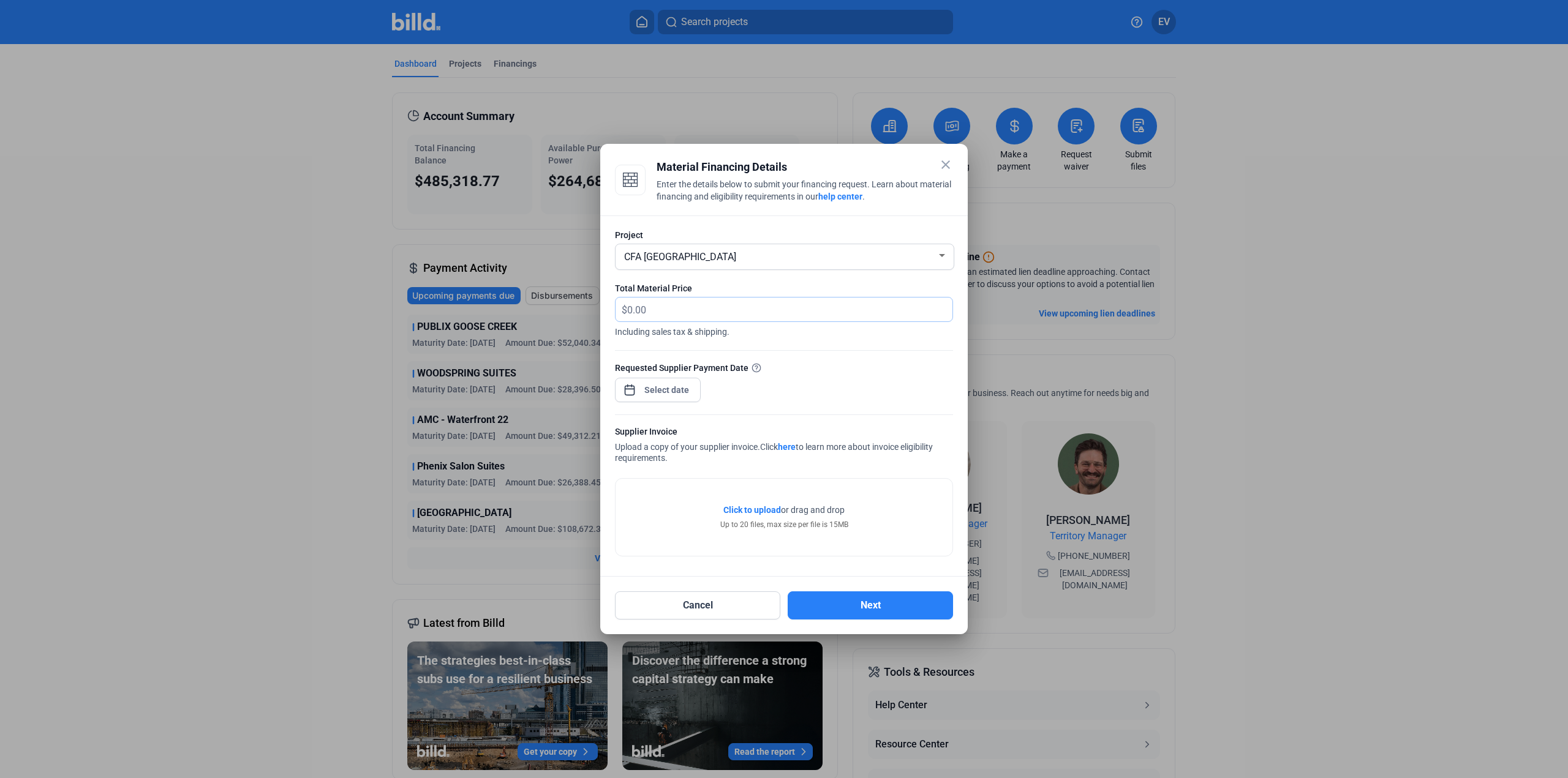
click at [673, 309] on input "text" at bounding box center [782, 310] width 311 height 24
type input "6,220.03"
click at [666, 391] on div "close Material Financing Details Enter the details below to submit your financi…" at bounding box center [784, 389] width 1568 height 778
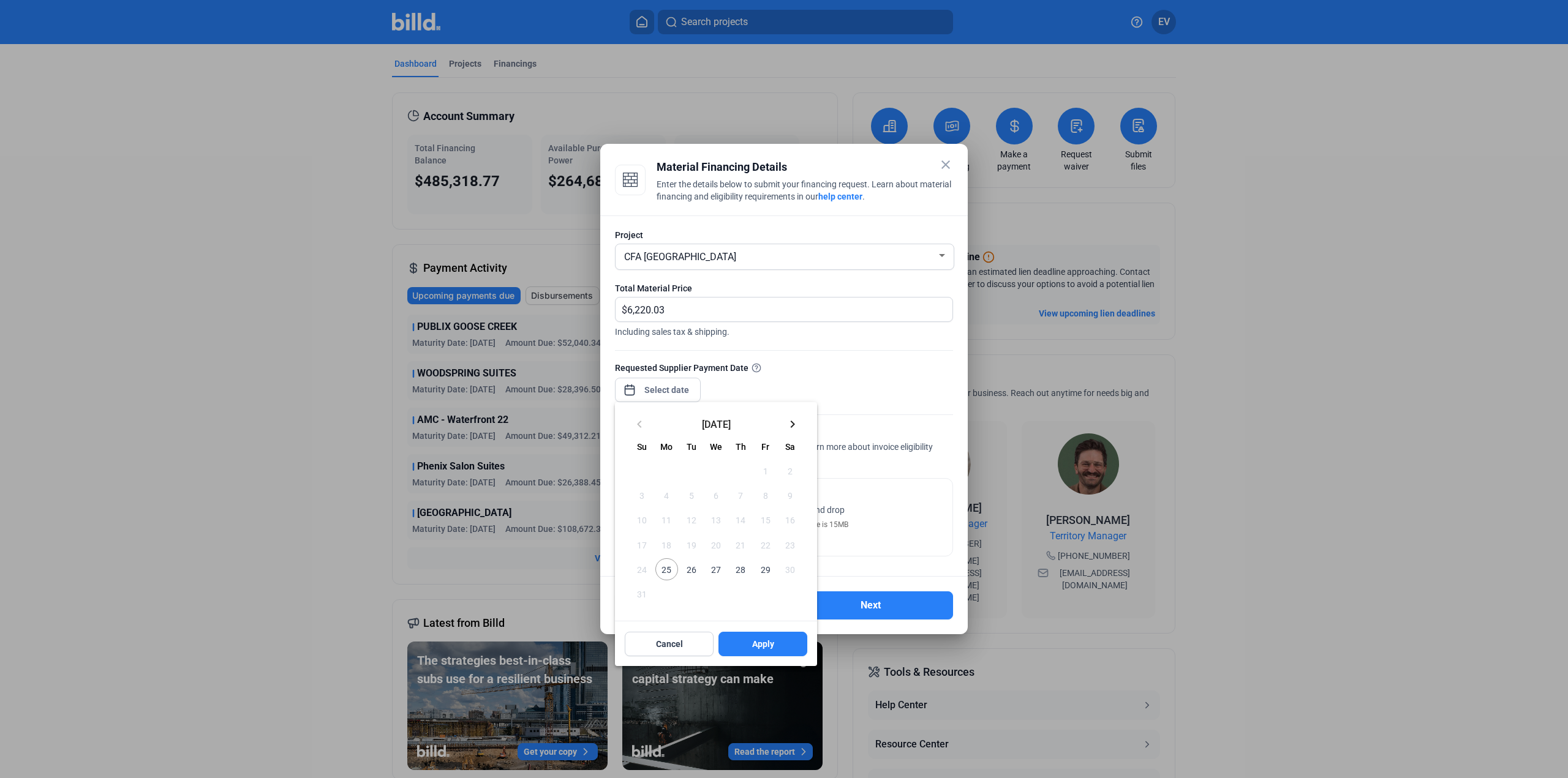
click at [668, 569] on span "25" at bounding box center [666, 569] width 22 height 22
drag, startPoint x: 760, startPoint y: 653, endPoint x: 756, endPoint y: 630, distance: 23.3
click at [760, 651] on button "Apply" at bounding box center [763, 644] width 89 height 24
type input "[DATE]"
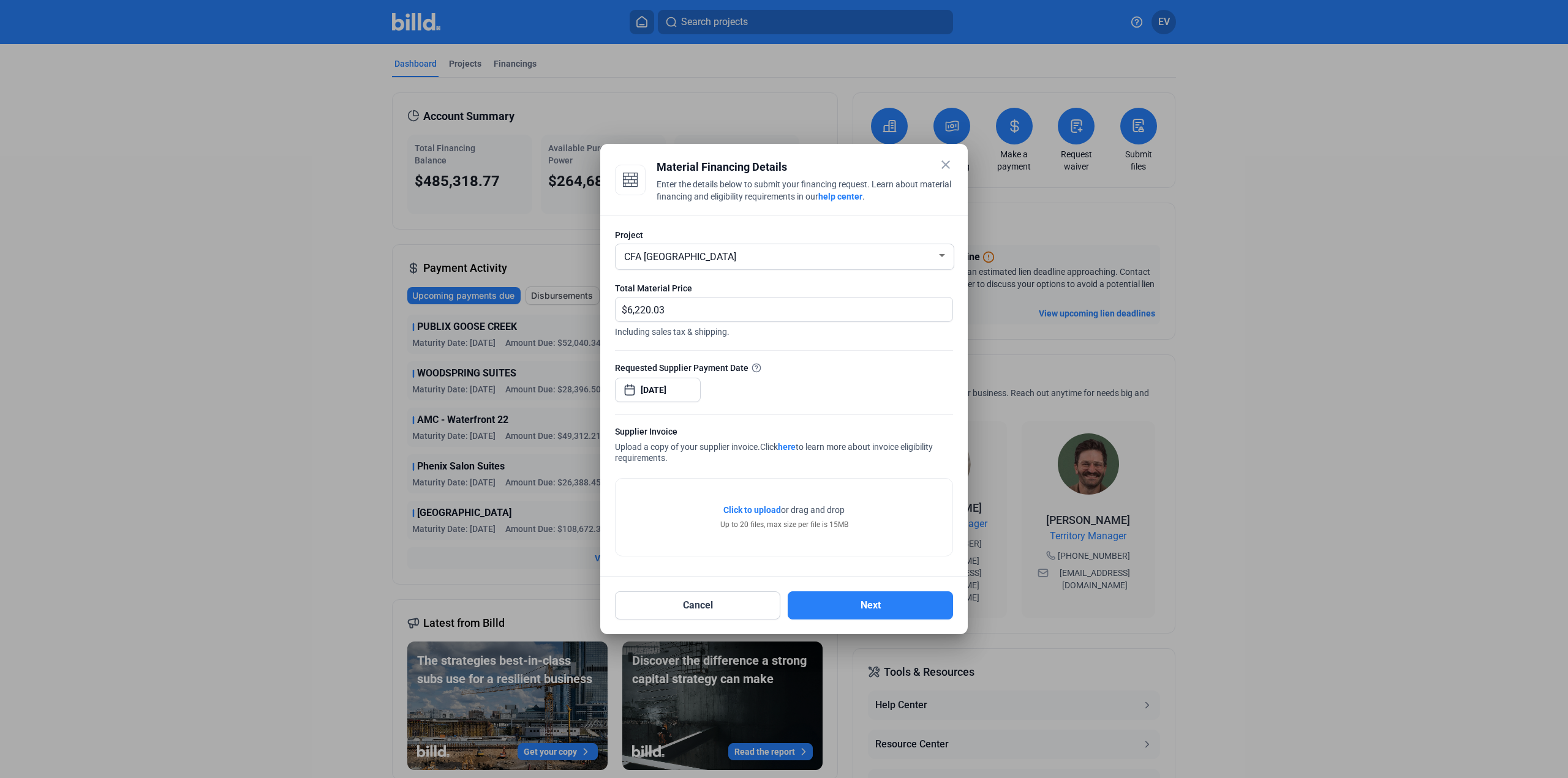
click at [748, 513] on span "Click to upload" at bounding box center [752, 509] width 58 height 9
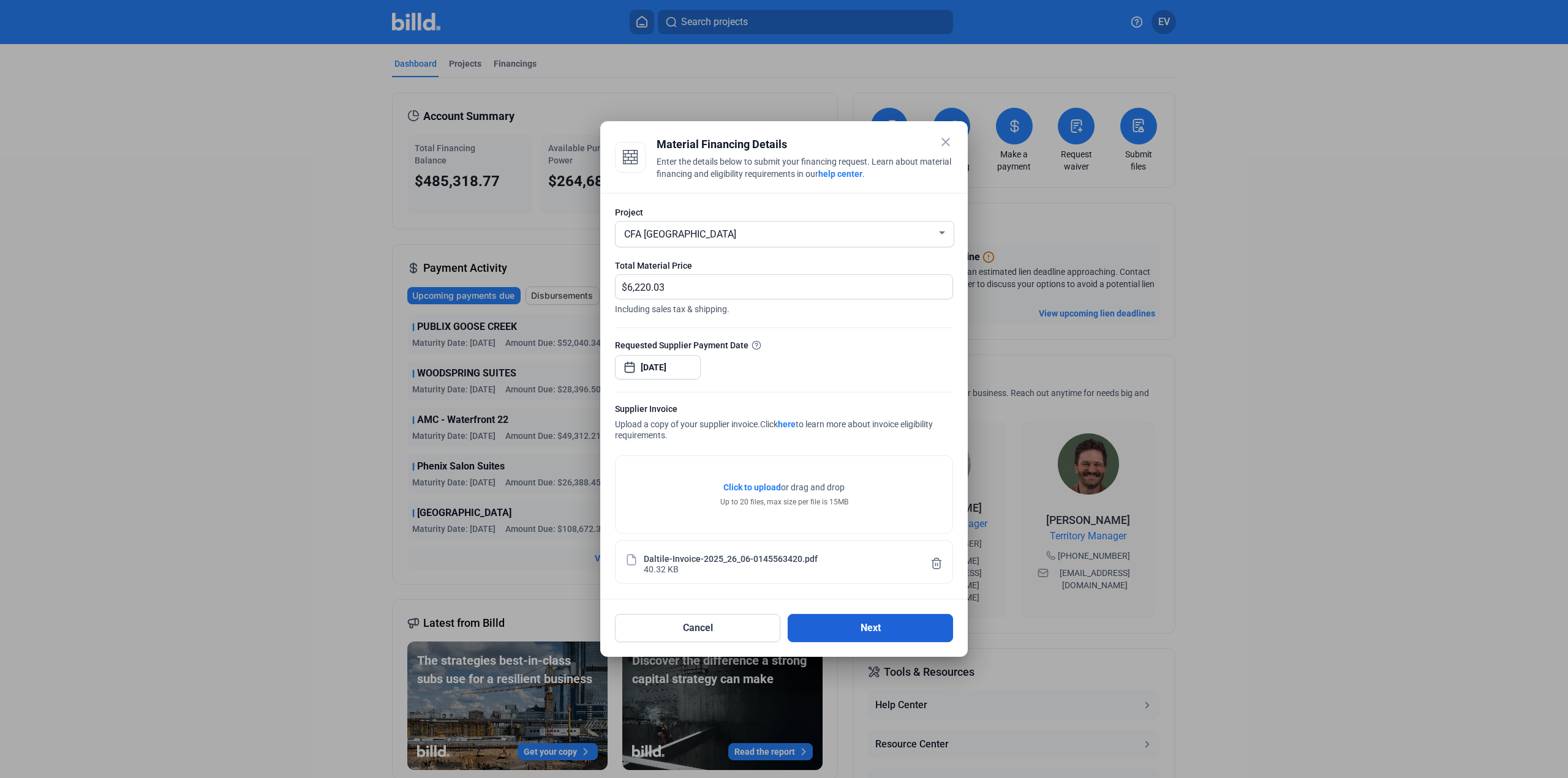
click at [891, 633] on button "Next" at bounding box center [870, 628] width 165 height 28
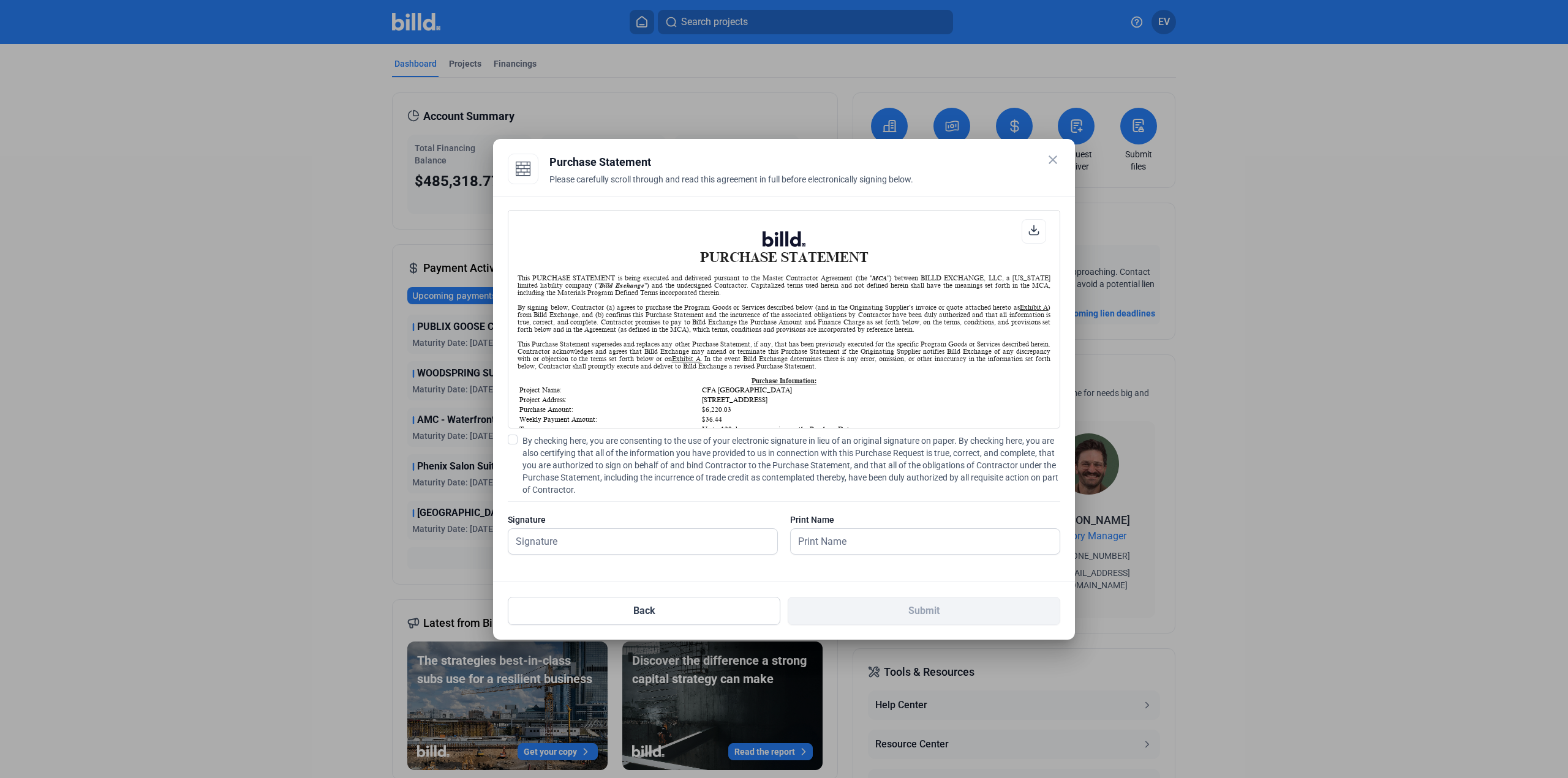
scroll to position [1, 0]
click at [514, 439] on span at bounding box center [512, 439] width 9 height 9
click at [0, 0] on input "By checking here, you are consenting to the use of your electronic signature in…" at bounding box center [0, 0] width 0 height 0
click at [1031, 227] on icon at bounding box center [1034, 230] width 11 height 11
click at [532, 545] on input "text" at bounding box center [635, 542] width 255 height 25
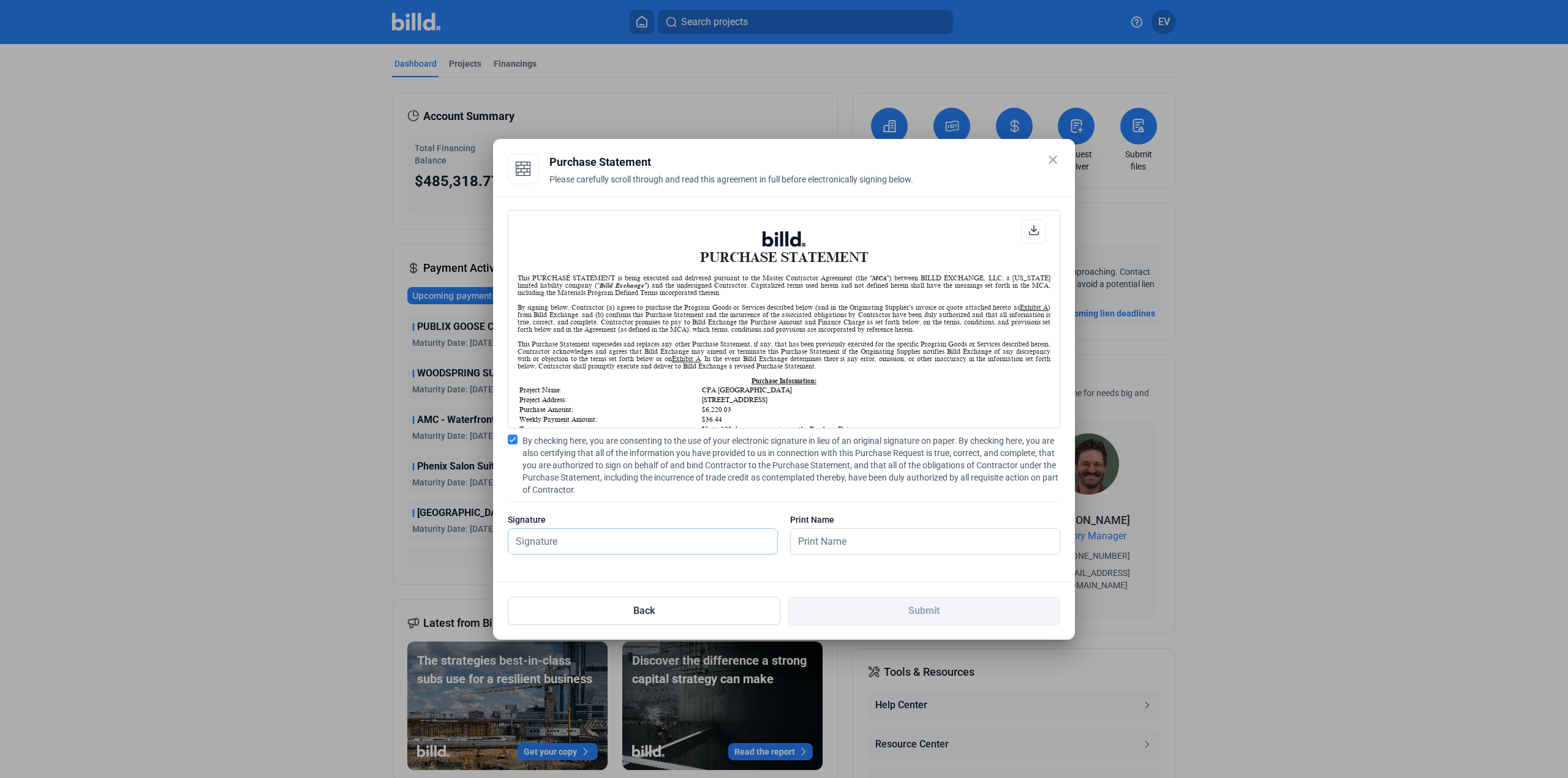
type input "[PERSON_NAME]"
click at [941, 612] on button "Submit" at bounding box center [924, 611] width 273 height 28
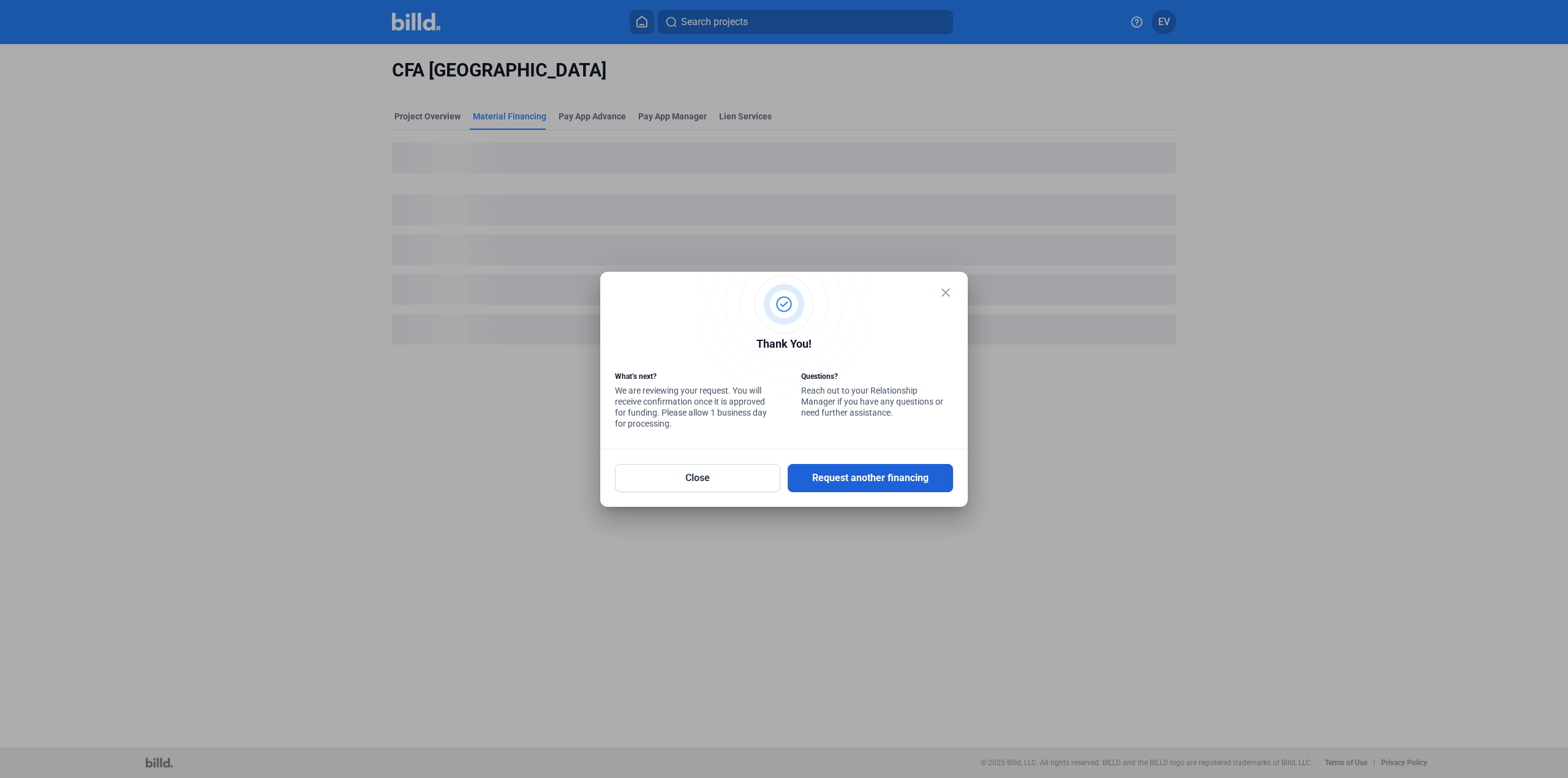
click at [819, 479] on button "Request another financing" at bounding box center [870, 478] width 165 height 28
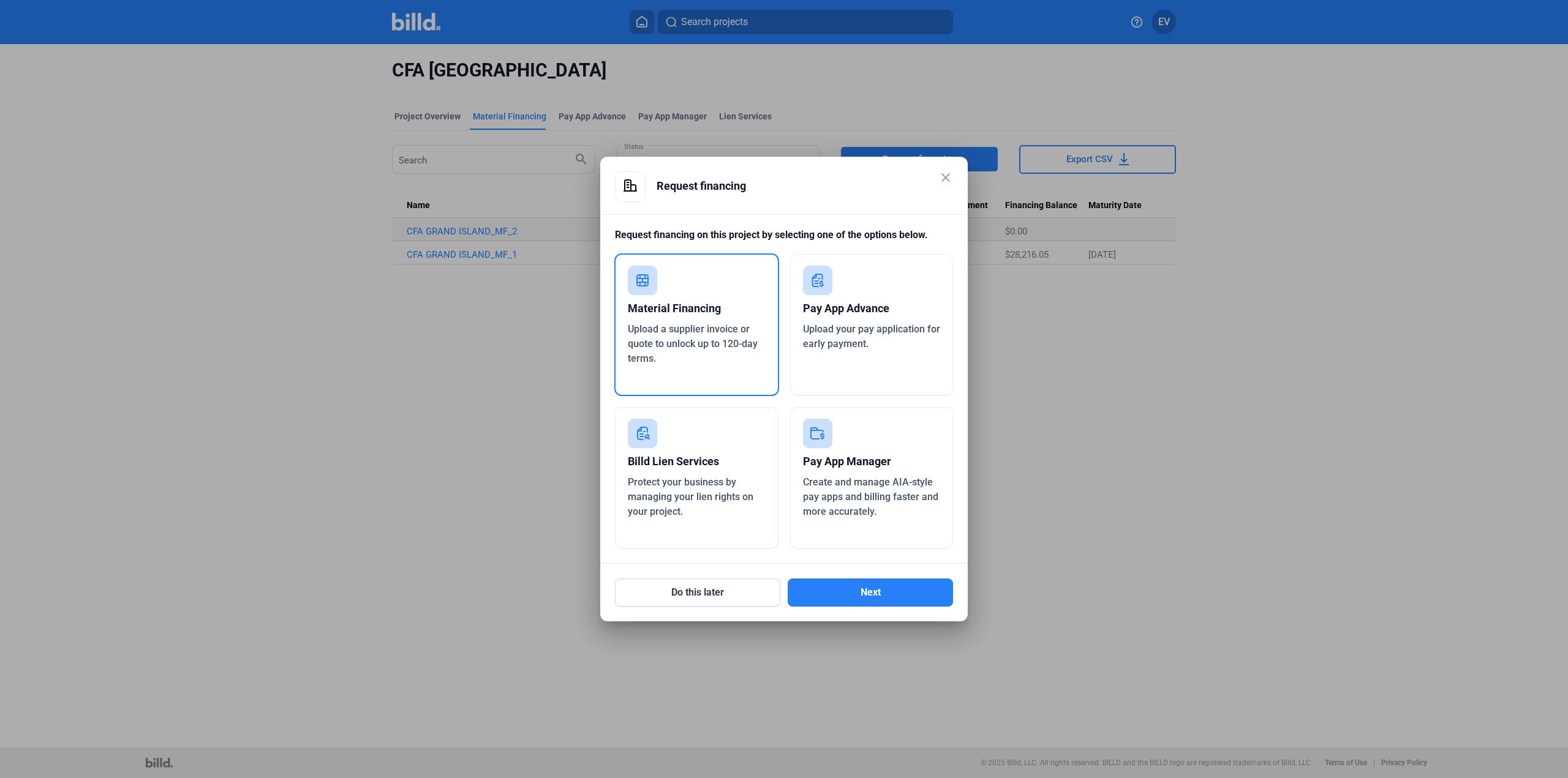
click at [1213, 543] on div at bounding box center [784, 389] width 1568 height 778
click at [695, 333] on span "Upload a supplier invoice or quote to unlock up to 120-day terms." at bounding box center [692, 344] width 130 height 41
click at [842, 596] on button "Next" at bounding box center [870, 592] width 165 height 28
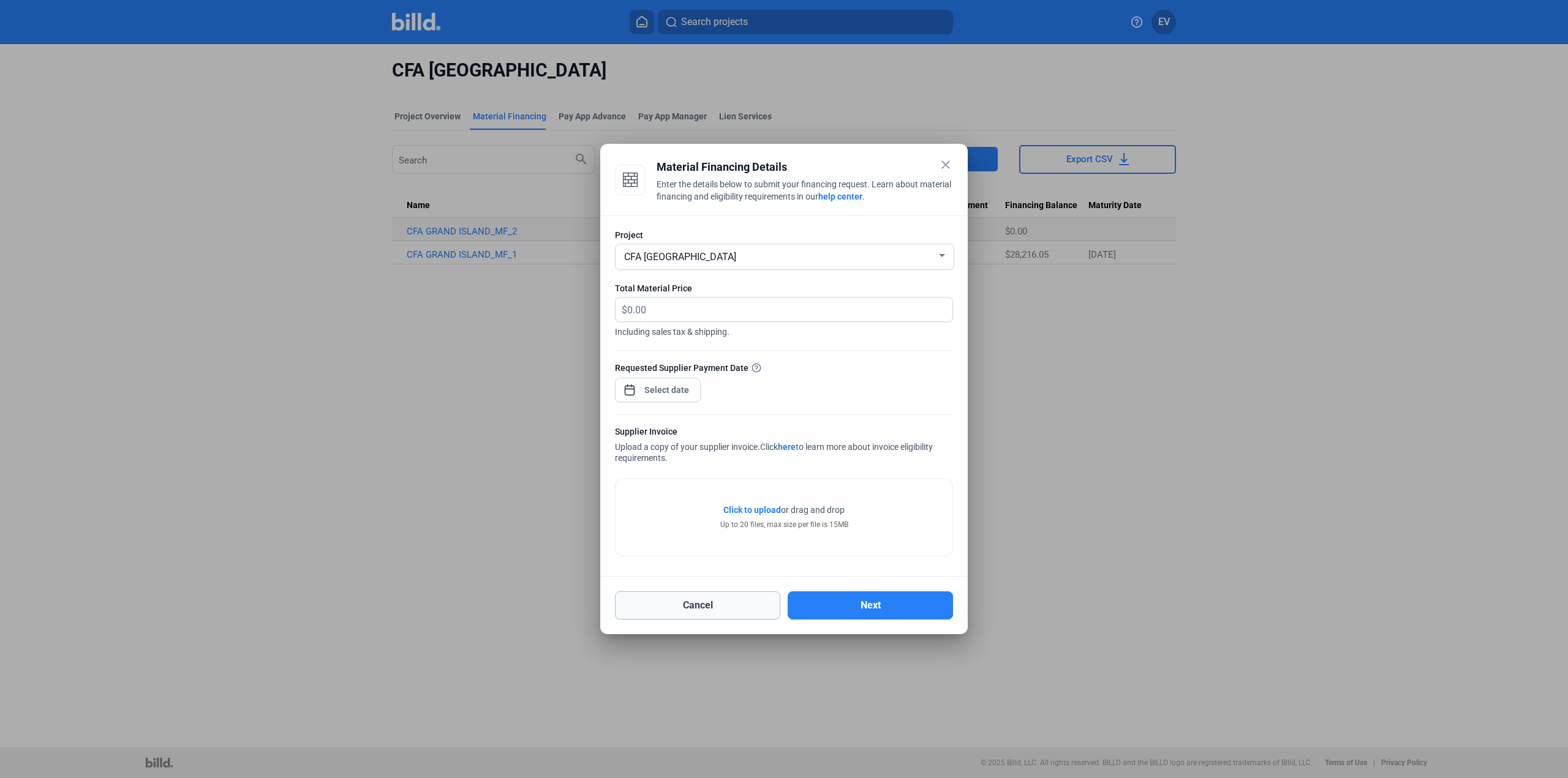
click at [695, 608] on button "Cancel" at bounding box center [697, 606] width 165 height 28
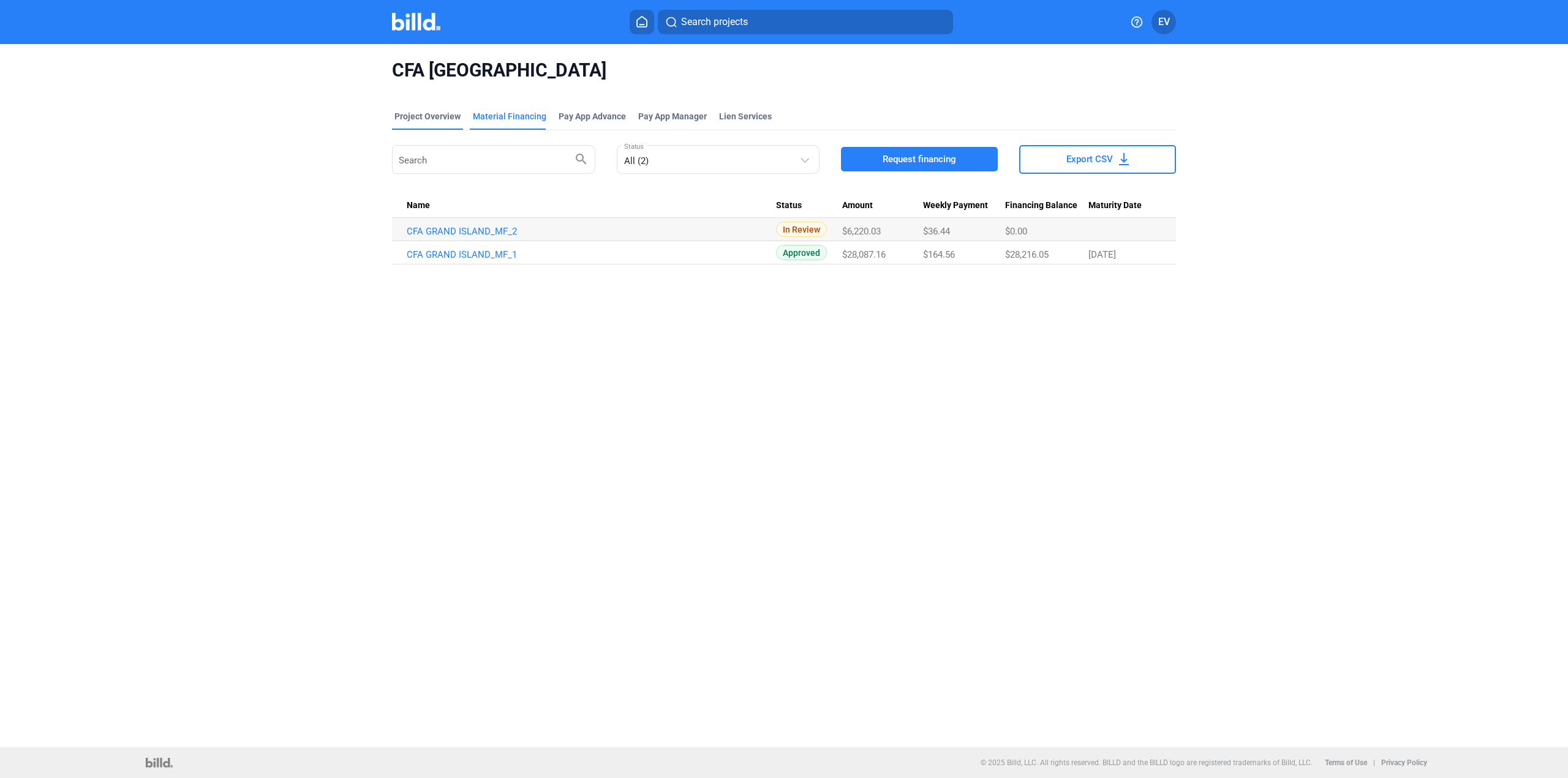
click at [408, 115] on div "Project Overview" at bounding box center [428, 115] width 66 height 12
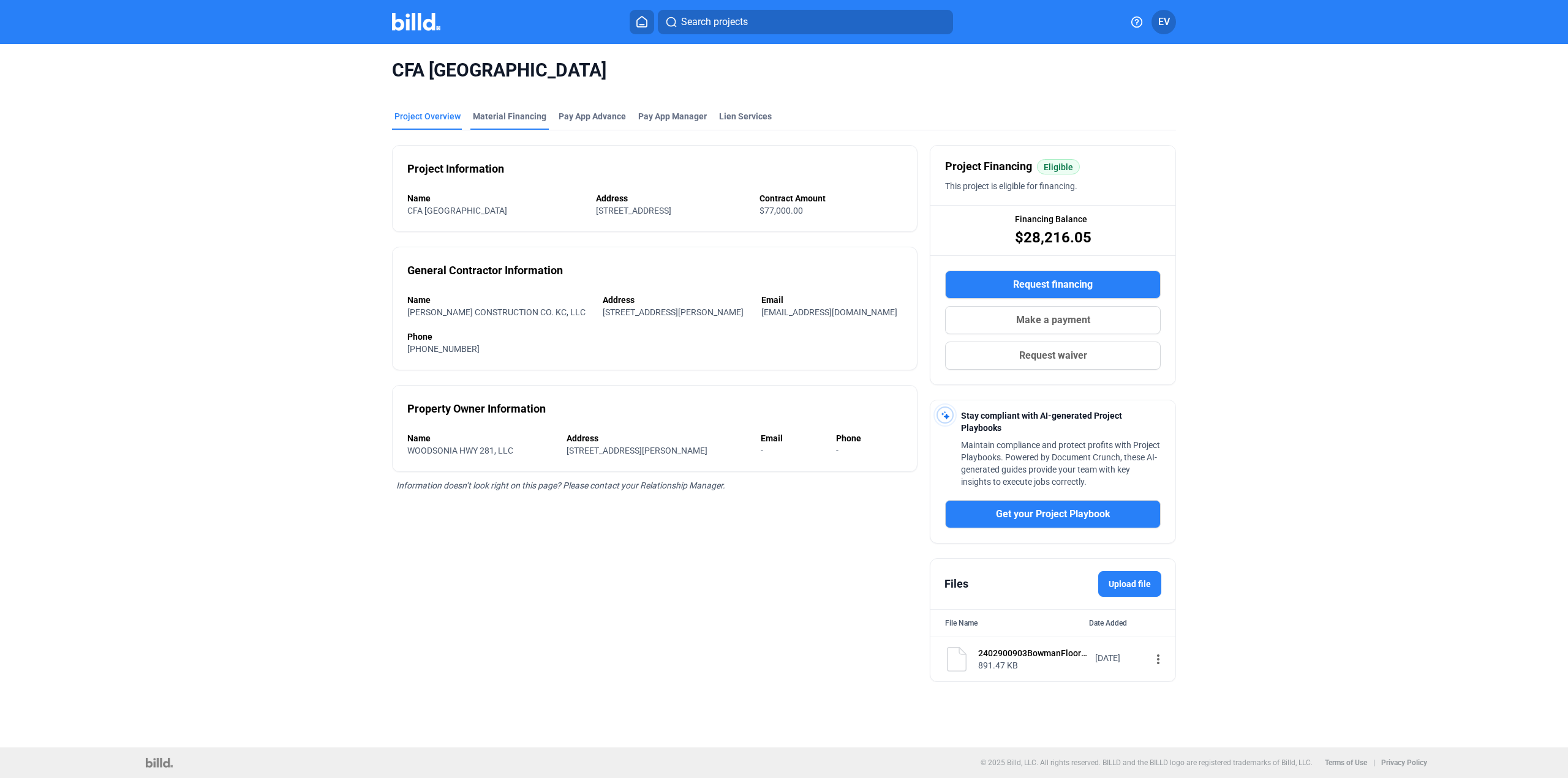
click at [508, 115] on div "Material Financing" at bounding box center [509, 115] width 74 height 12
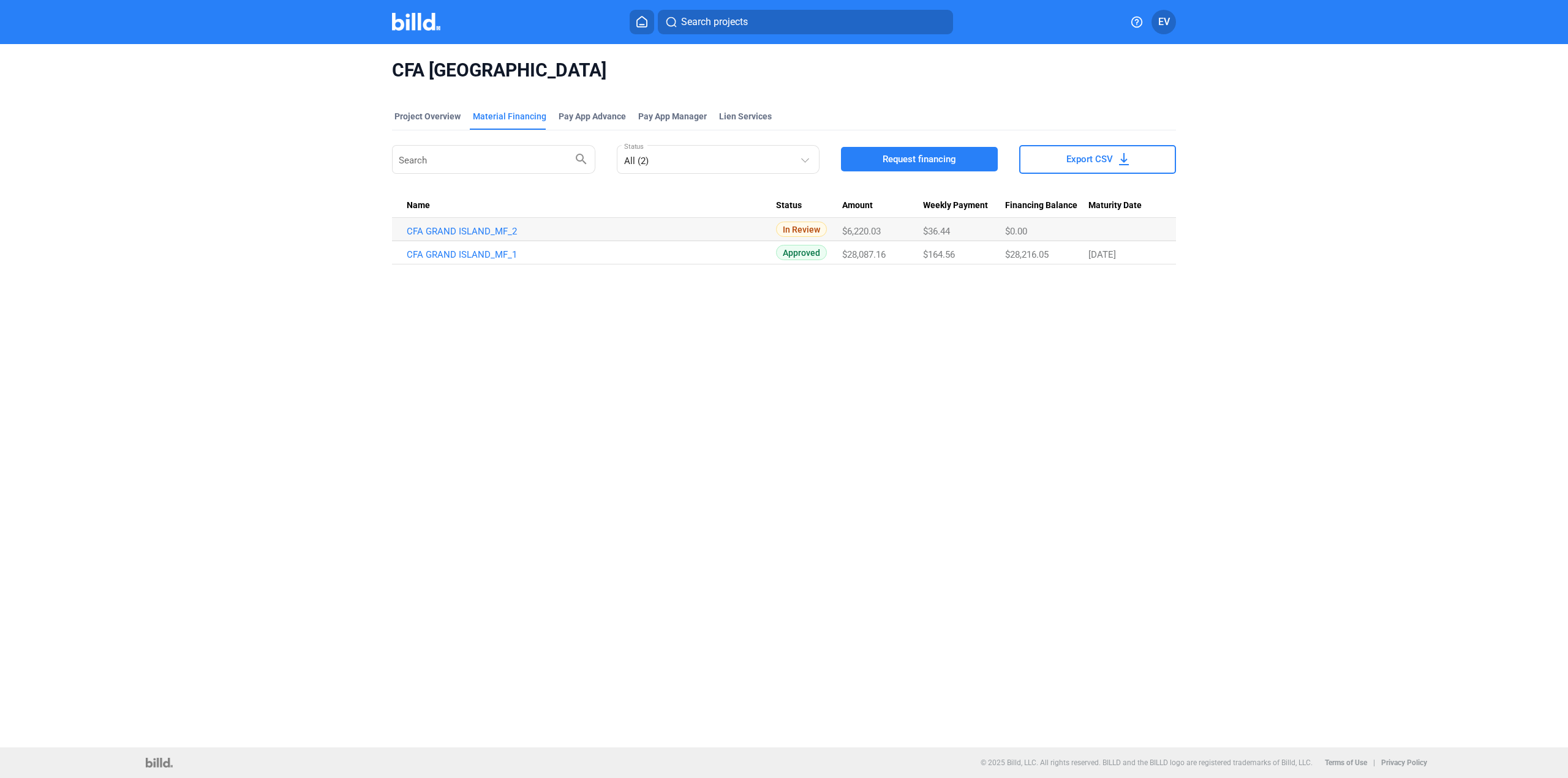
click at [413, 20] on img at bounding box center [416, 21] width 48 height 17
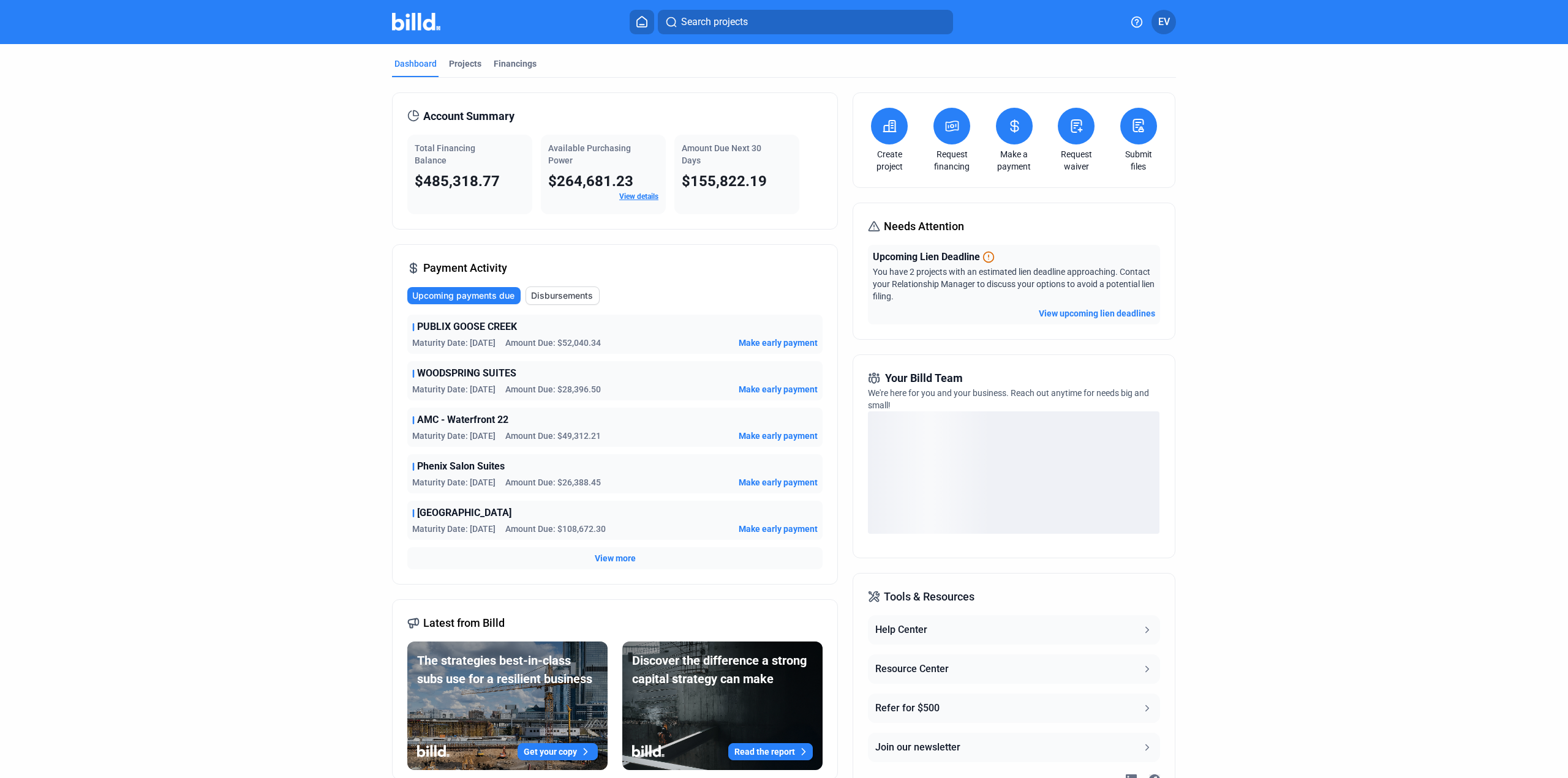
click at [956, 134] on button at bounding box center [952, 126] width 36 height 36
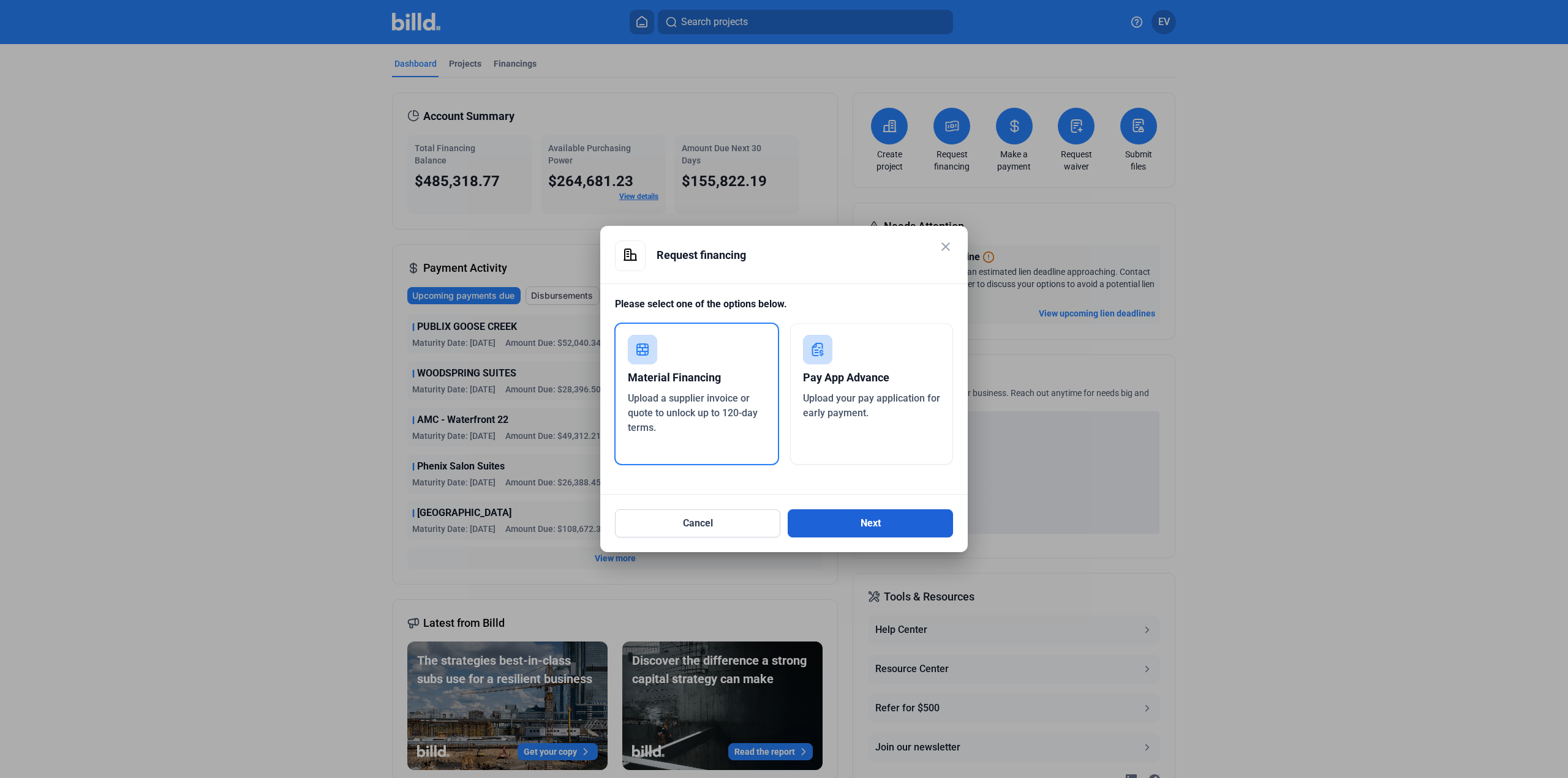
click at [837, 522] on button "Next" at bounding box center [870, 524] width 165 height 28
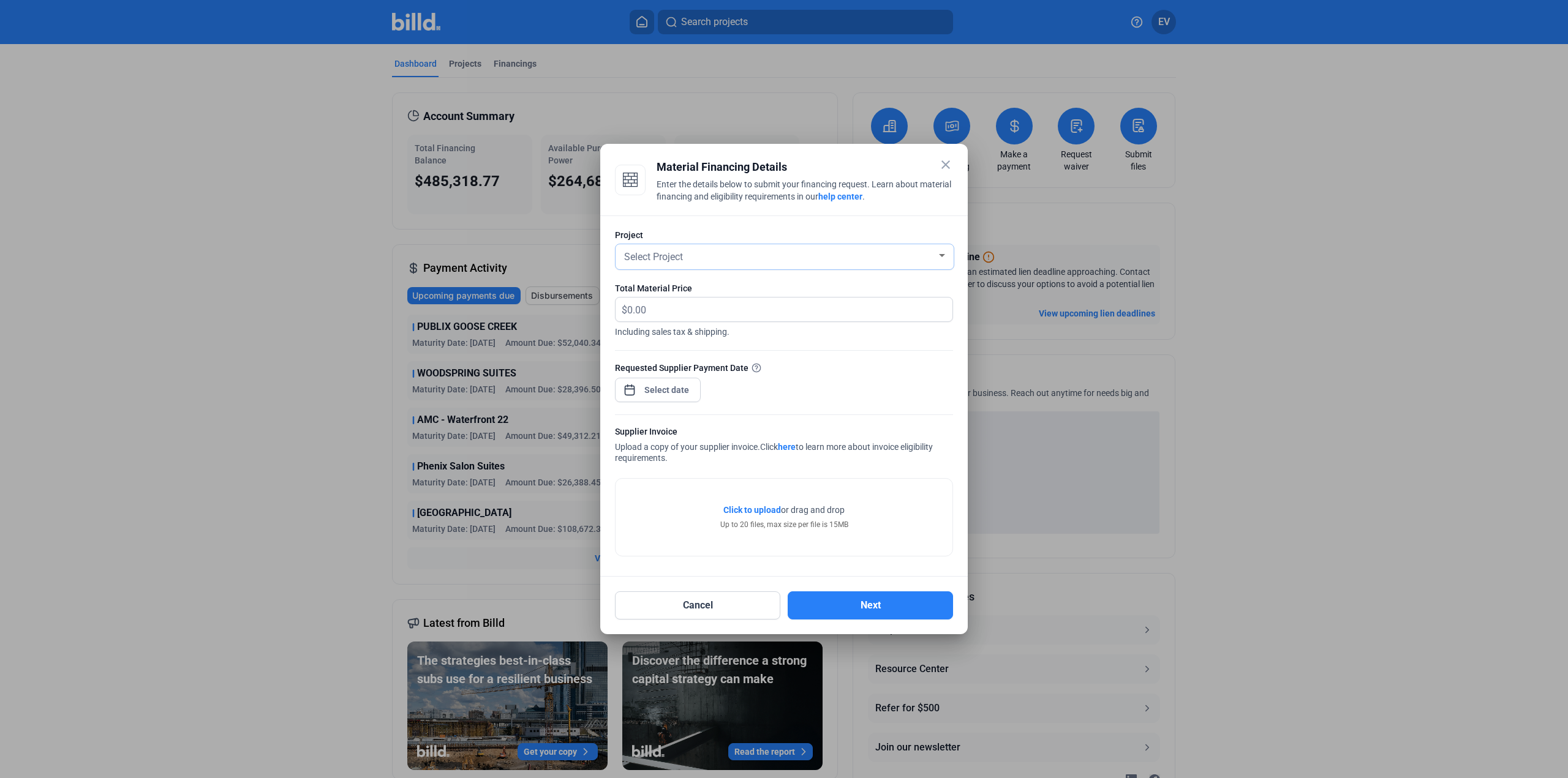
click at [943, 254] on div at bounding box center [942, 256] width 11 height 9
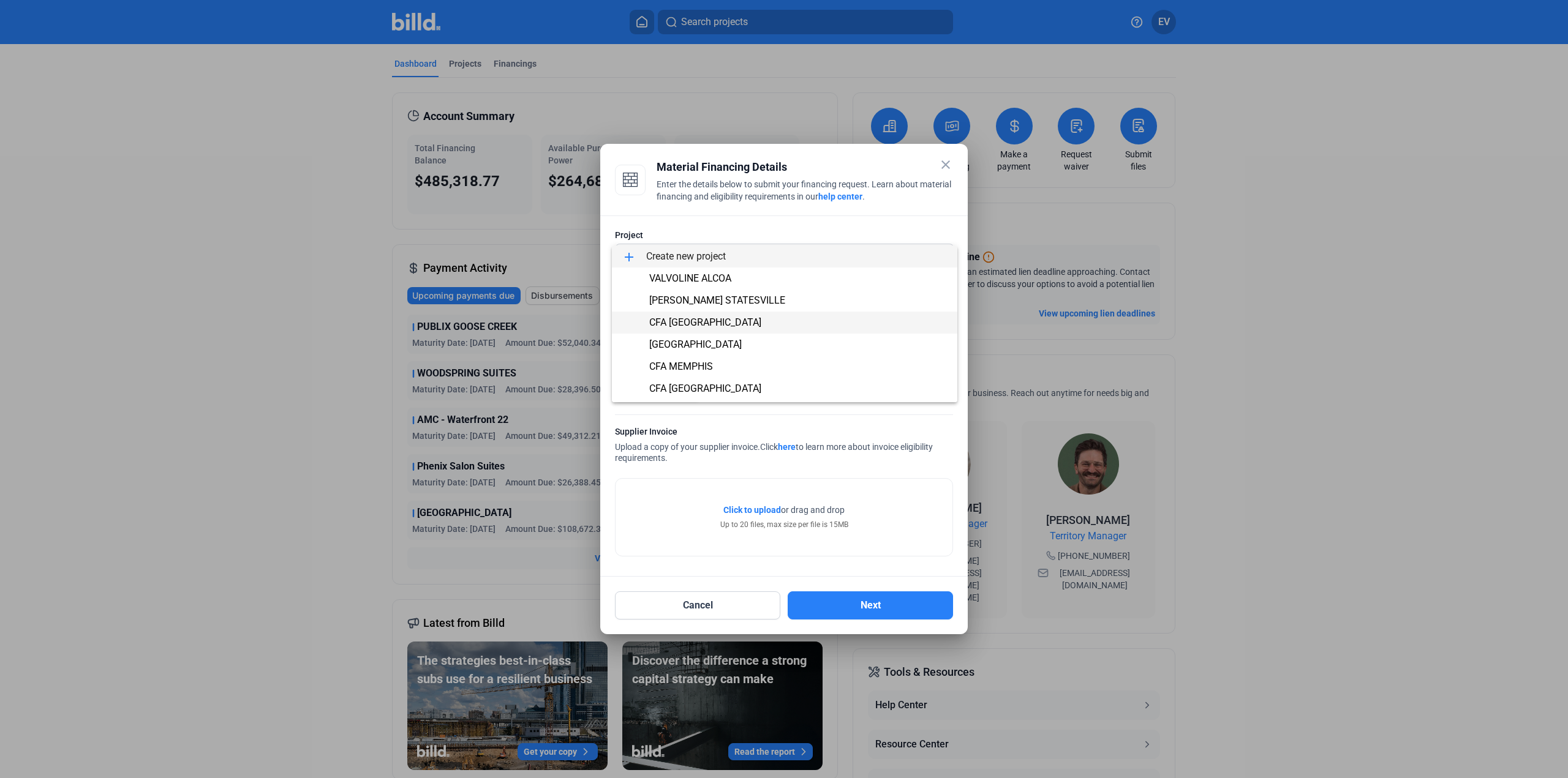
click at [699, 321] on span "CFA [GEOGRAPHIC_DATA]" at bounding box center [705, 322] width 112 height 12
click at [665, 314] on input "text" at bounding box center [789, 310] width 325 height 24
click at [667, 299] on input "text" at bounding box center [789, 310] width 325 height 24
type input "16,174.91"
click at [653, 393] on div "close Material Financing Details Enter the details below to submit your financi…" at bounding box center [784, 389] width 1568 height 778
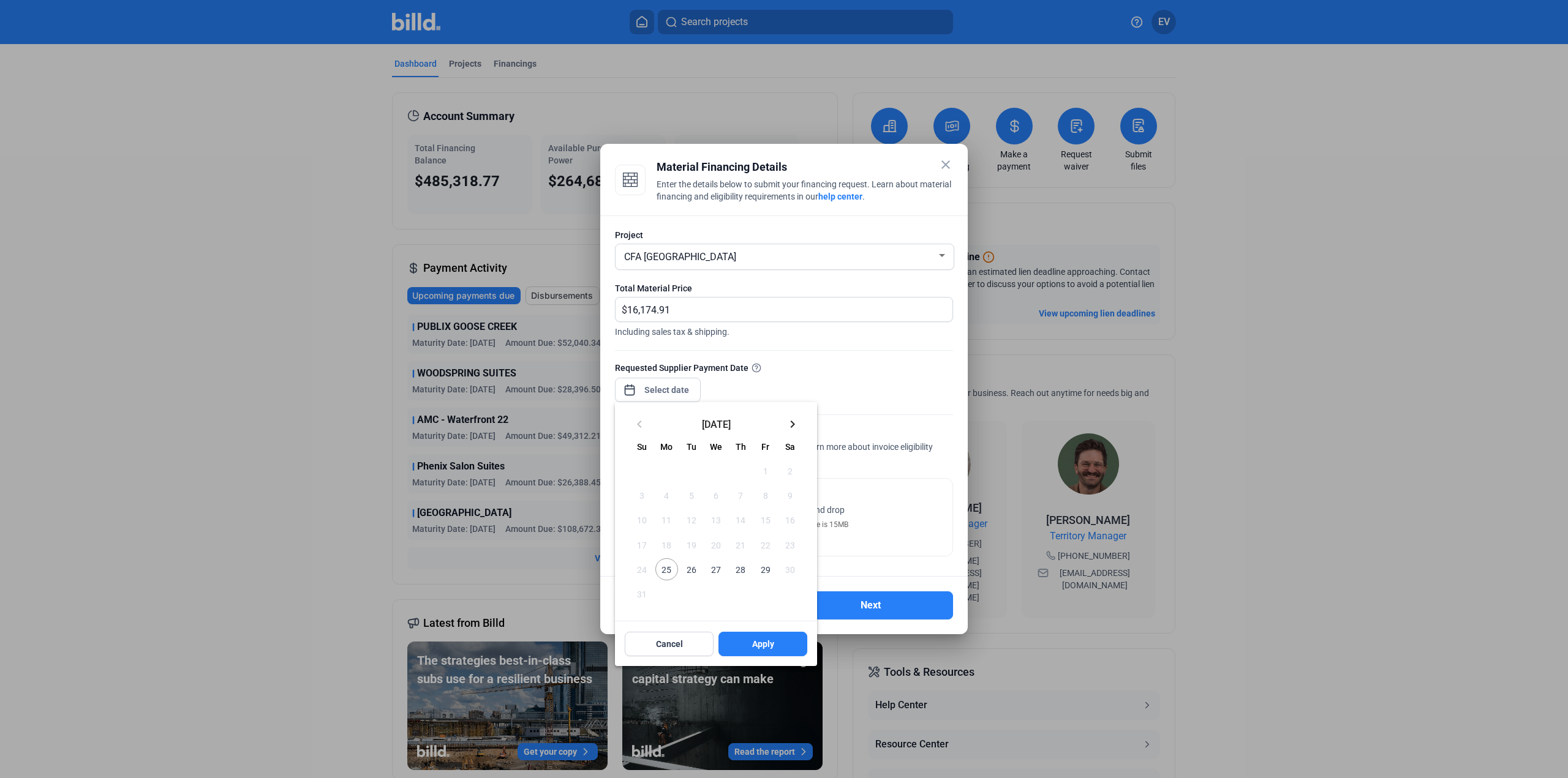
click at [669, 573] on span "25" at bounding box center [666, 569] width 22 height 22
click at [755, 645] on span "Apply" at bounding box center [763, 643] width 22 height 12
type input "[DATE]"
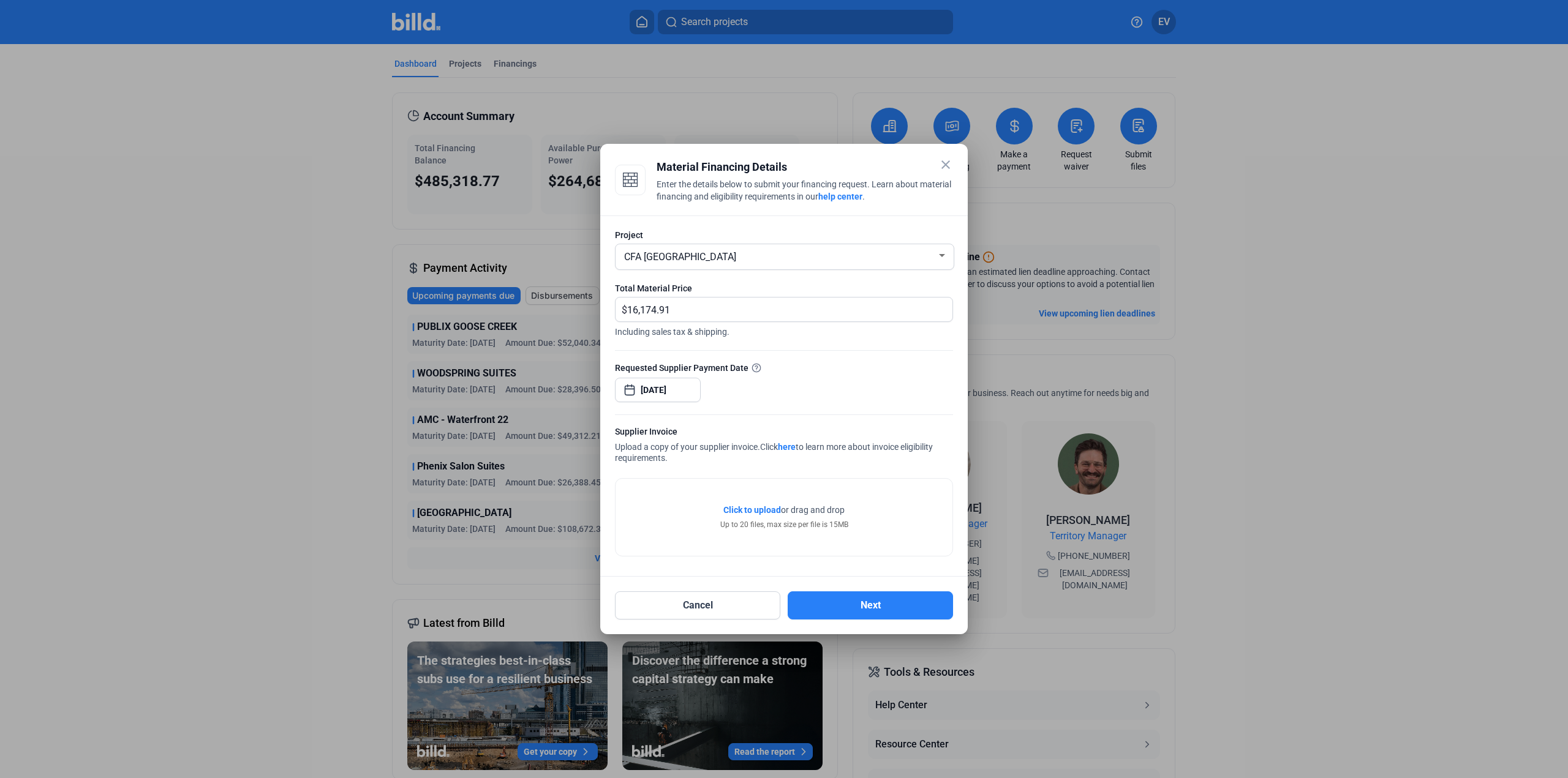
click at [739, 507] on span "Click to upload" at bounding box center [752, 509] width 58 height 9
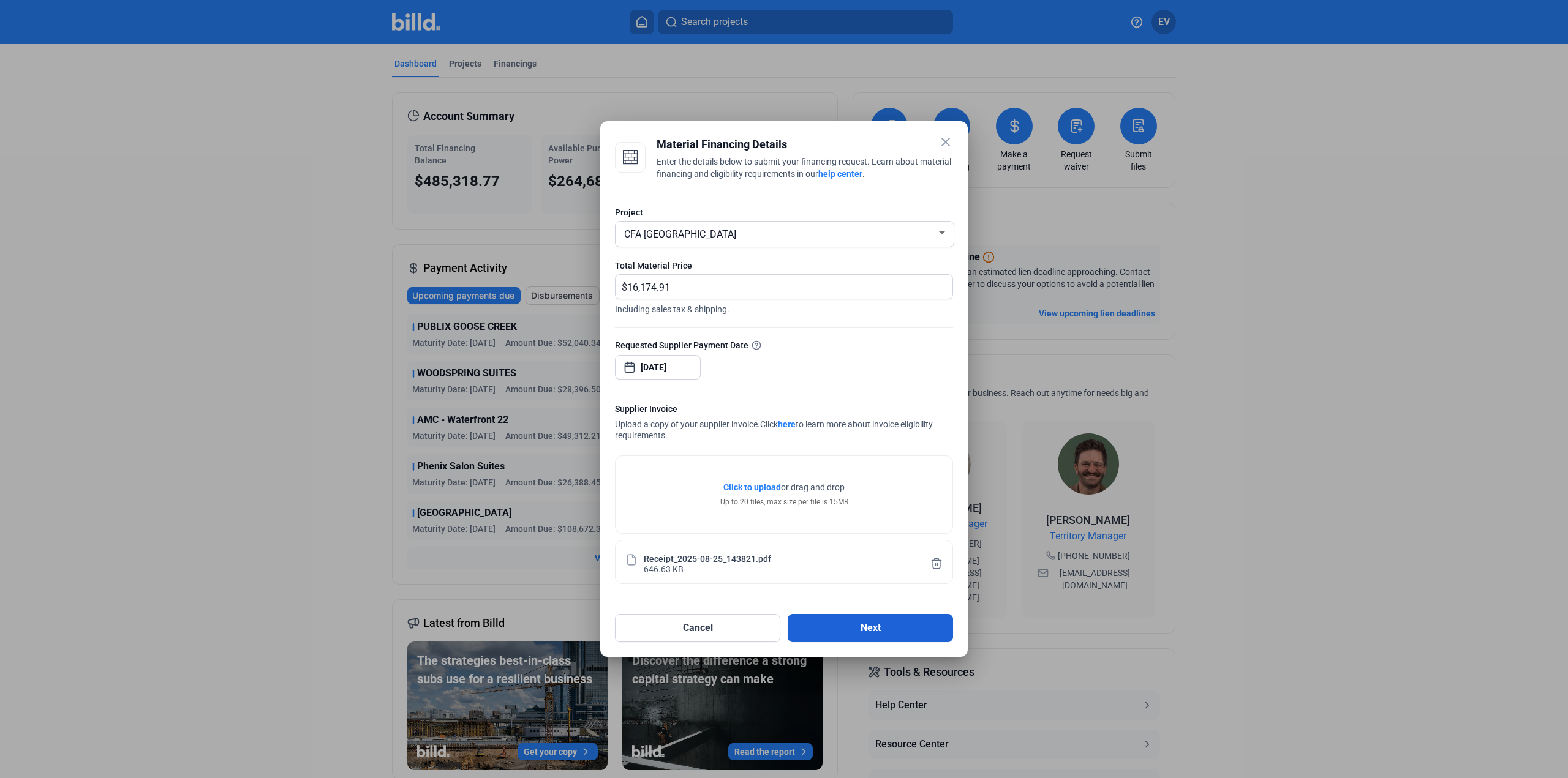
click at [888, 626] on button "Next" at bounding box center [870, 628] width 165 height 28
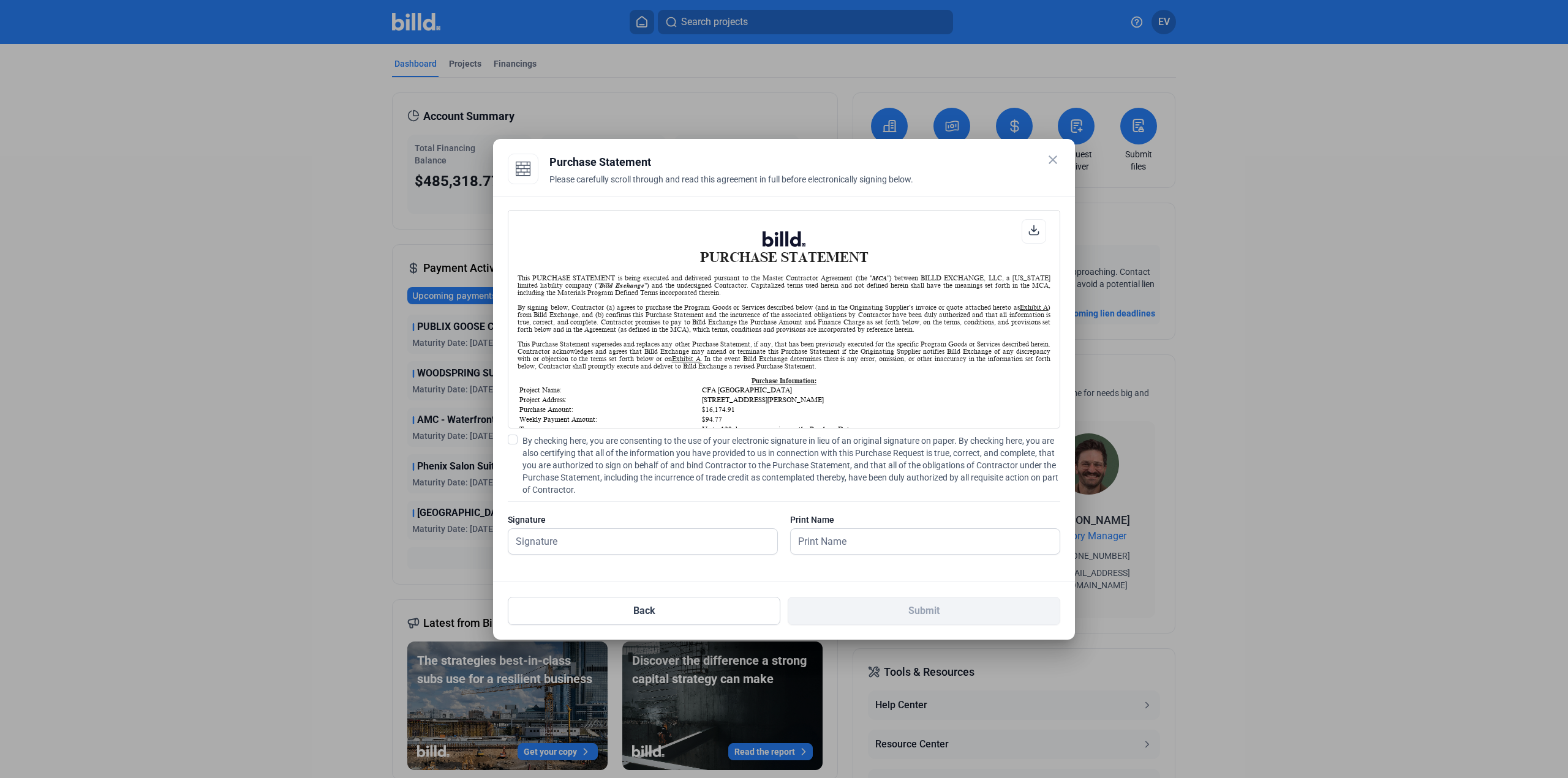
scroll to position [1, 0]
click at [1037, 234] on icon at bounding box center [1034, 230] width 11 height 11
click at [554, 551] on input "text" at bounding box center [635, 542] width 255 height 25
type input "[PERSON_NAME]"
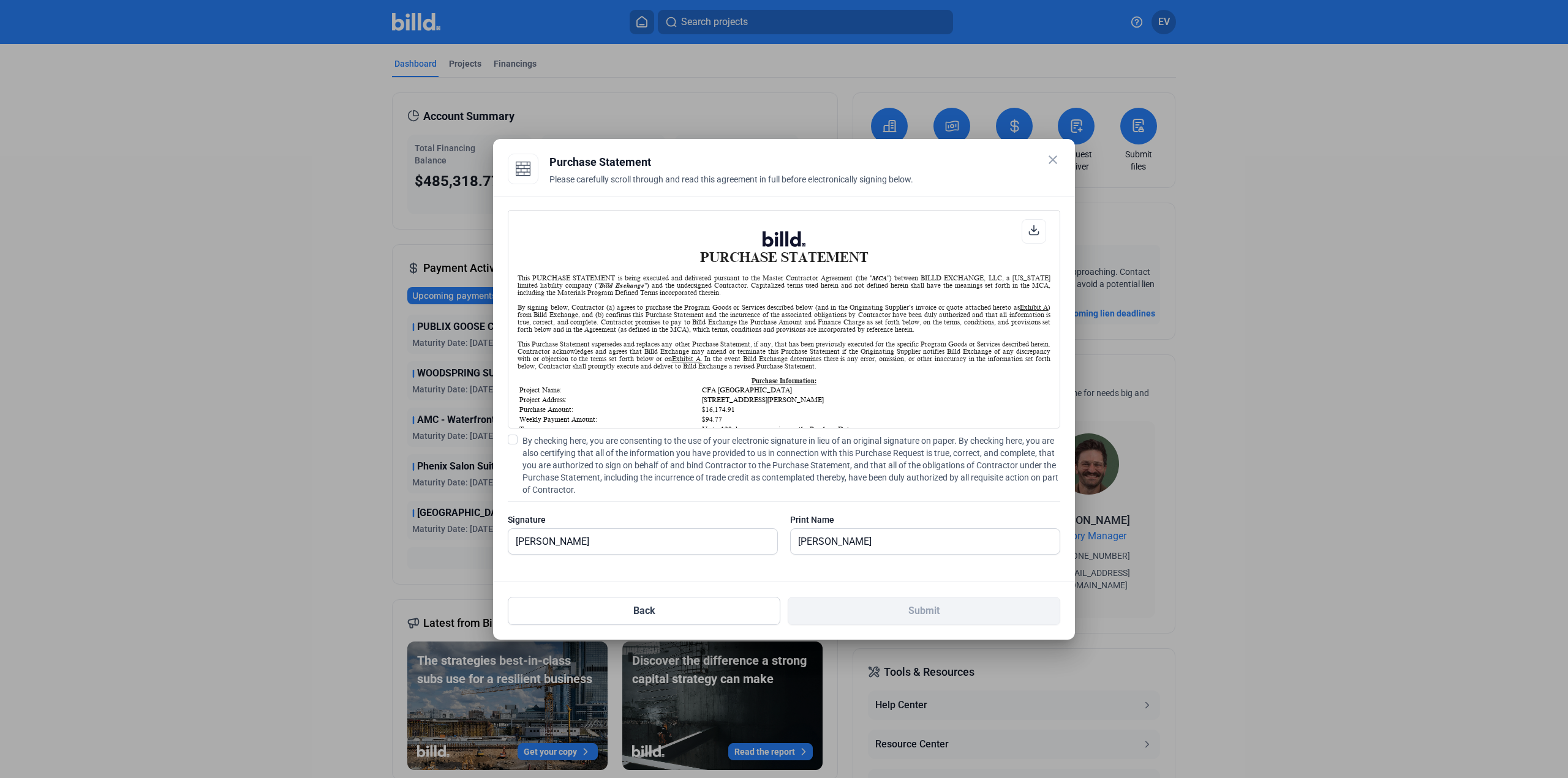
drag, startPoint x: 515, startPoint y: 439, endPoint x: 635, endPoint y: 517, distance: 143.1
click at [515, 439] on span at bounding box center [512, 439] width 9 height 9
click at [0, 0] on input "By checking here, you are consenting to the use of your electronic signature in…" at bounding box center [0, 0] width 0 height 0
click at [913, 614] on button "Submit" at bounding box center [924, 611] width 273 height 28
